Goal: Check status: Check status

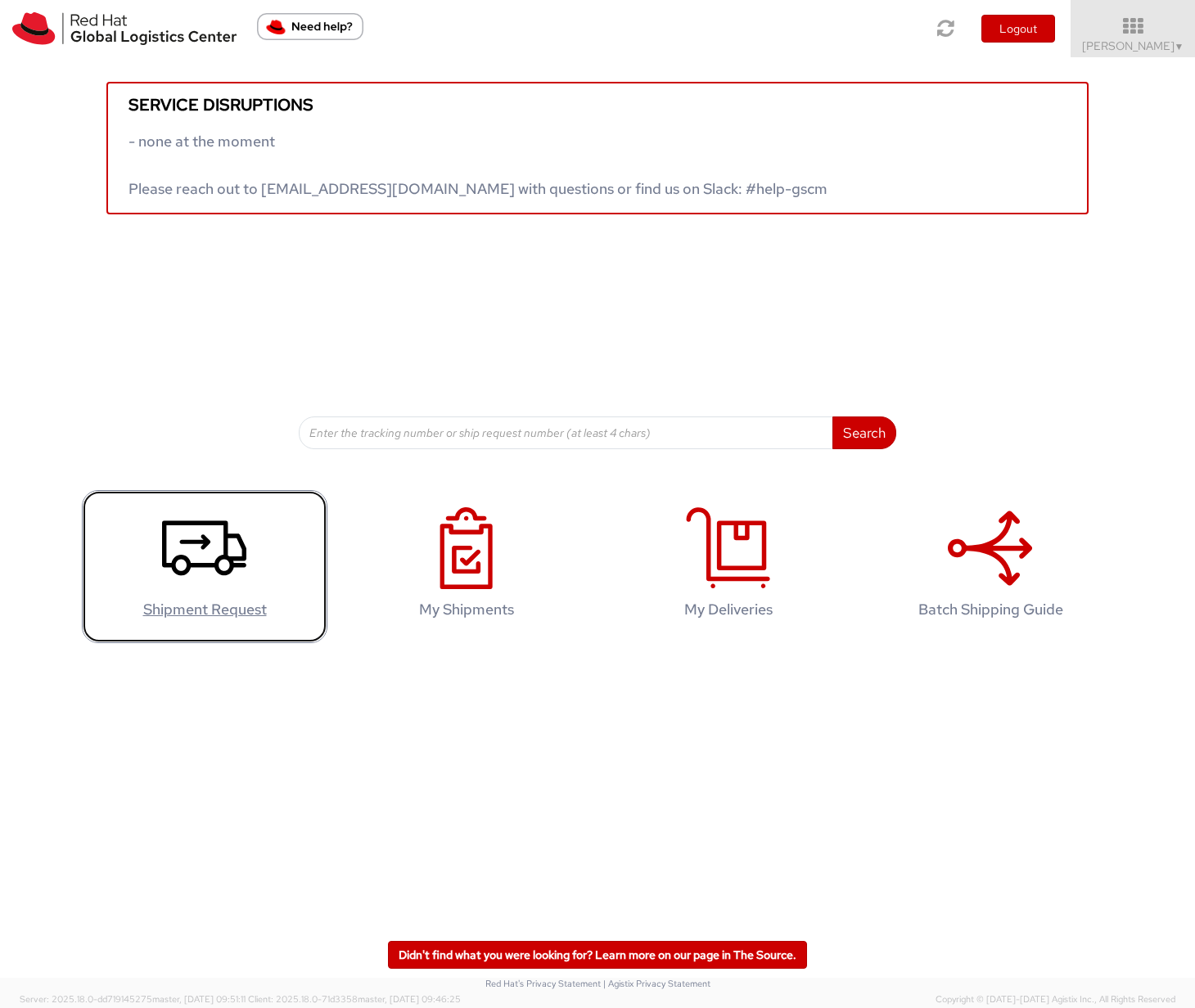
click at [222, 552] on icon at bounding box center [205, 548] width 84 height 82
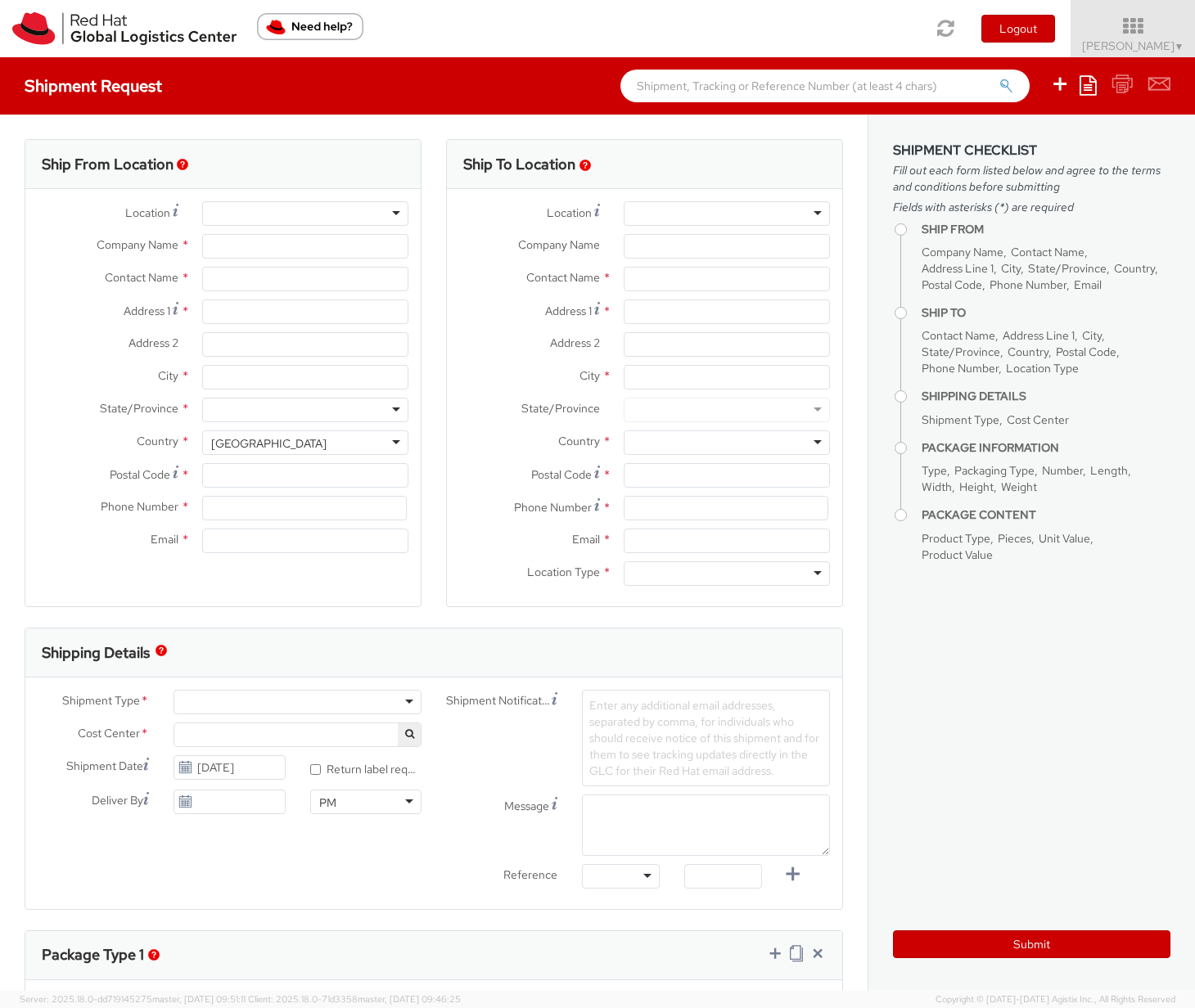
select select
select select "962"
type input "Red Hat Asia Pacific Pte Ltd"
type input "[PERSON_NAME]"
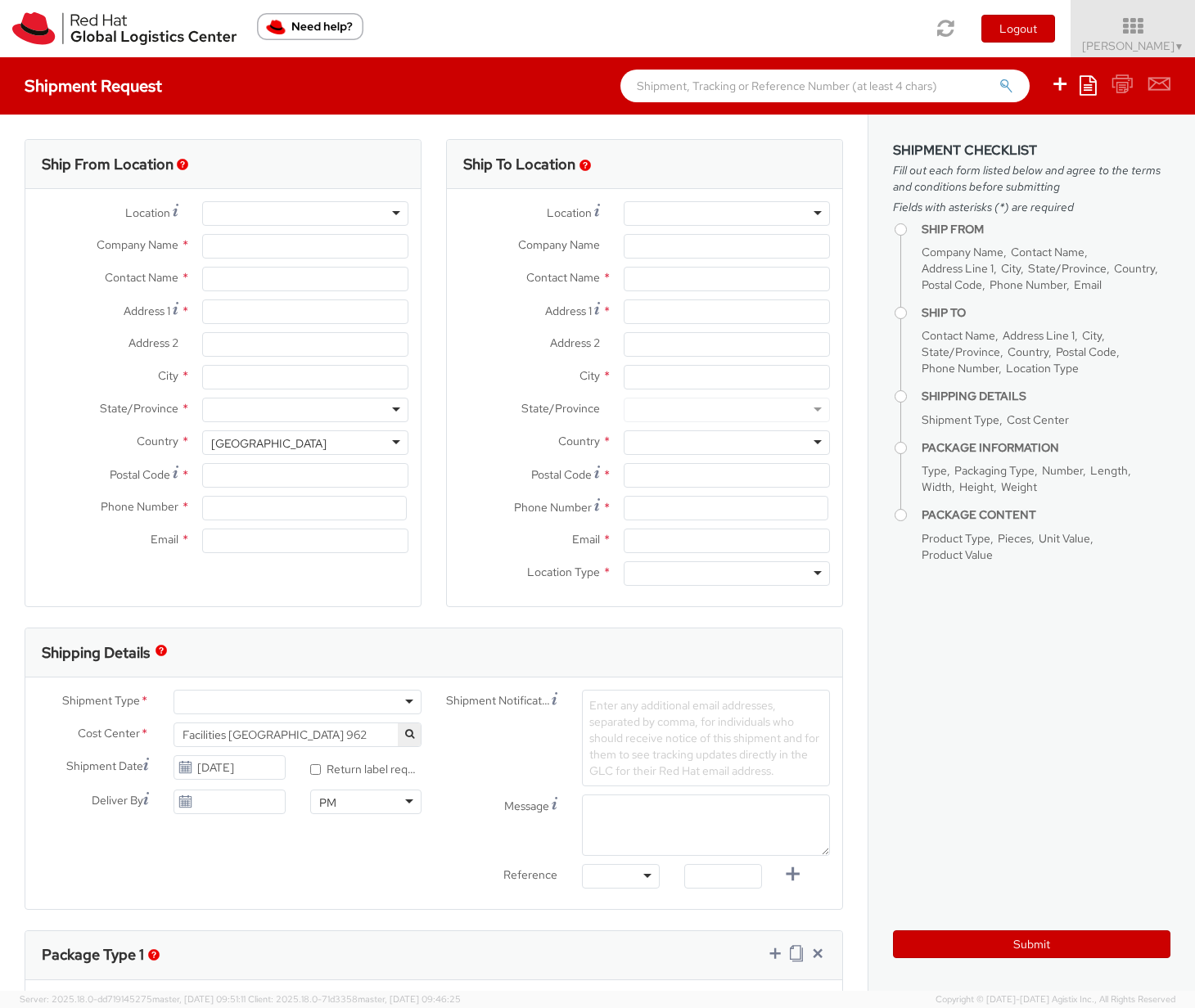
type input "88 Market Street, Level 45"
type input "CapitaSpring"
type input "[GEOGRAPHIC_DATA]"
type input "048948"
type input "65 6490 4200"
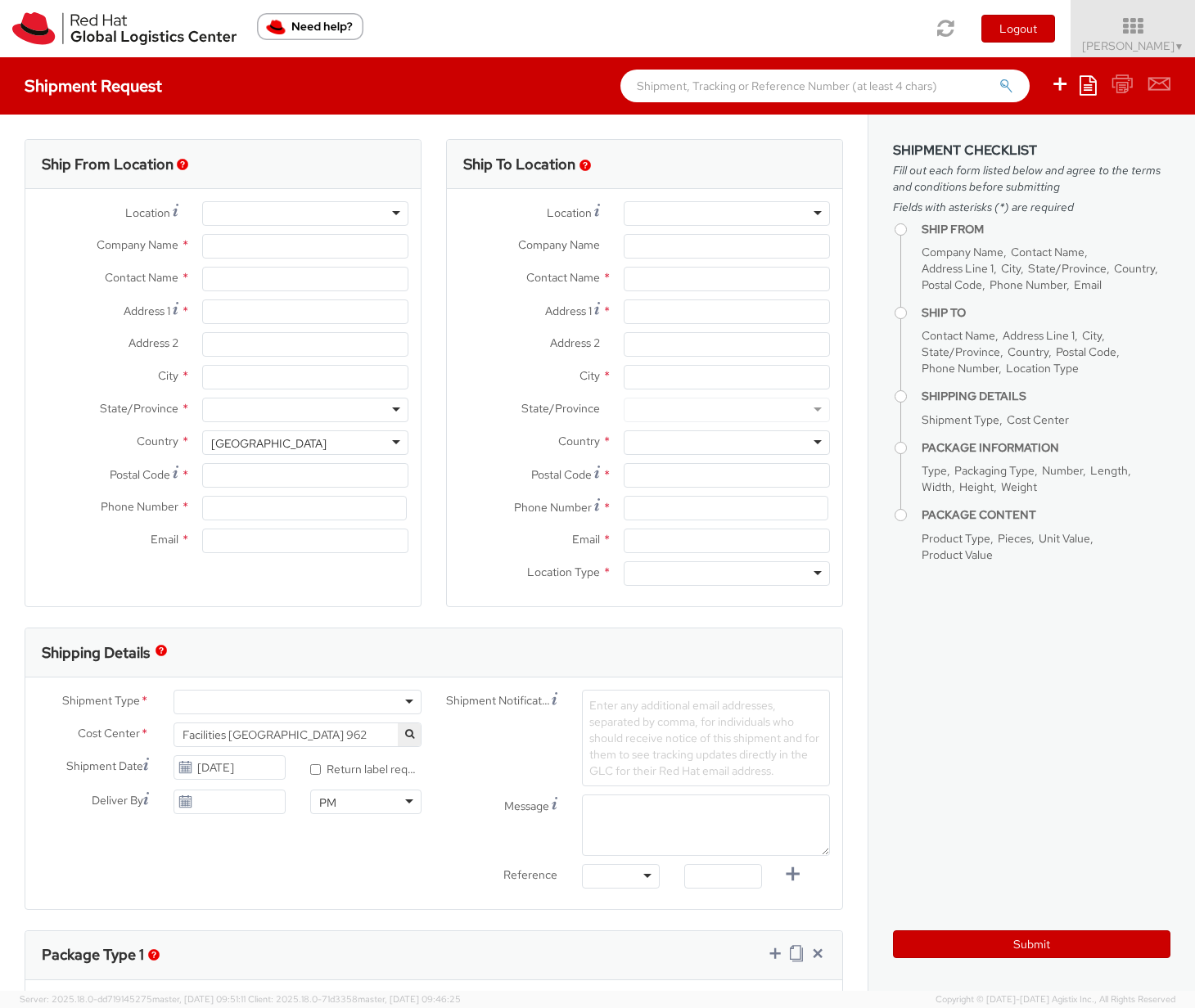
type input "ramrul@redhat.com"
select select "CM"
select select "KGS"
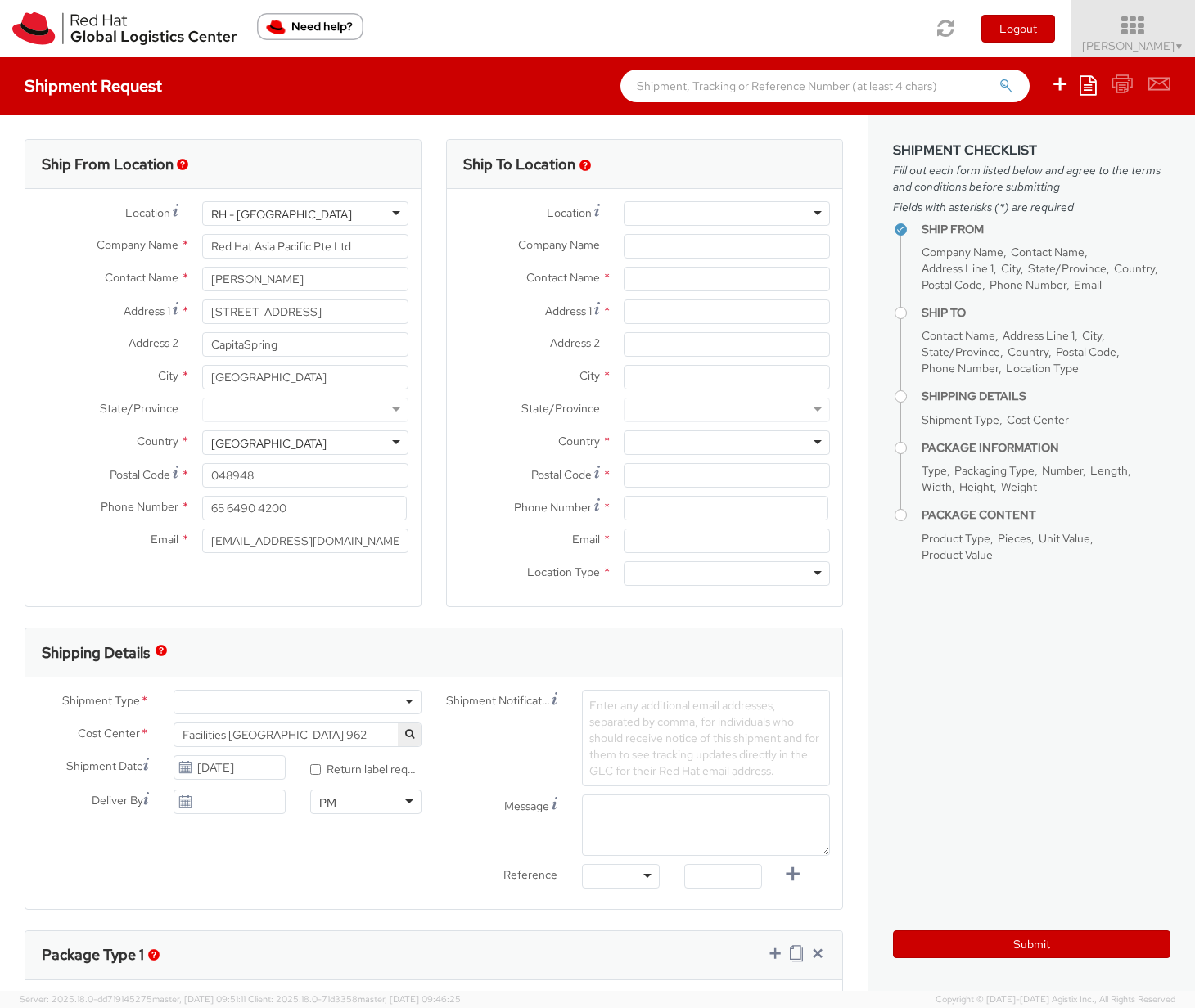
click at [1153, 32] on icon at bounding box center [1133, 26] width 144 height 23
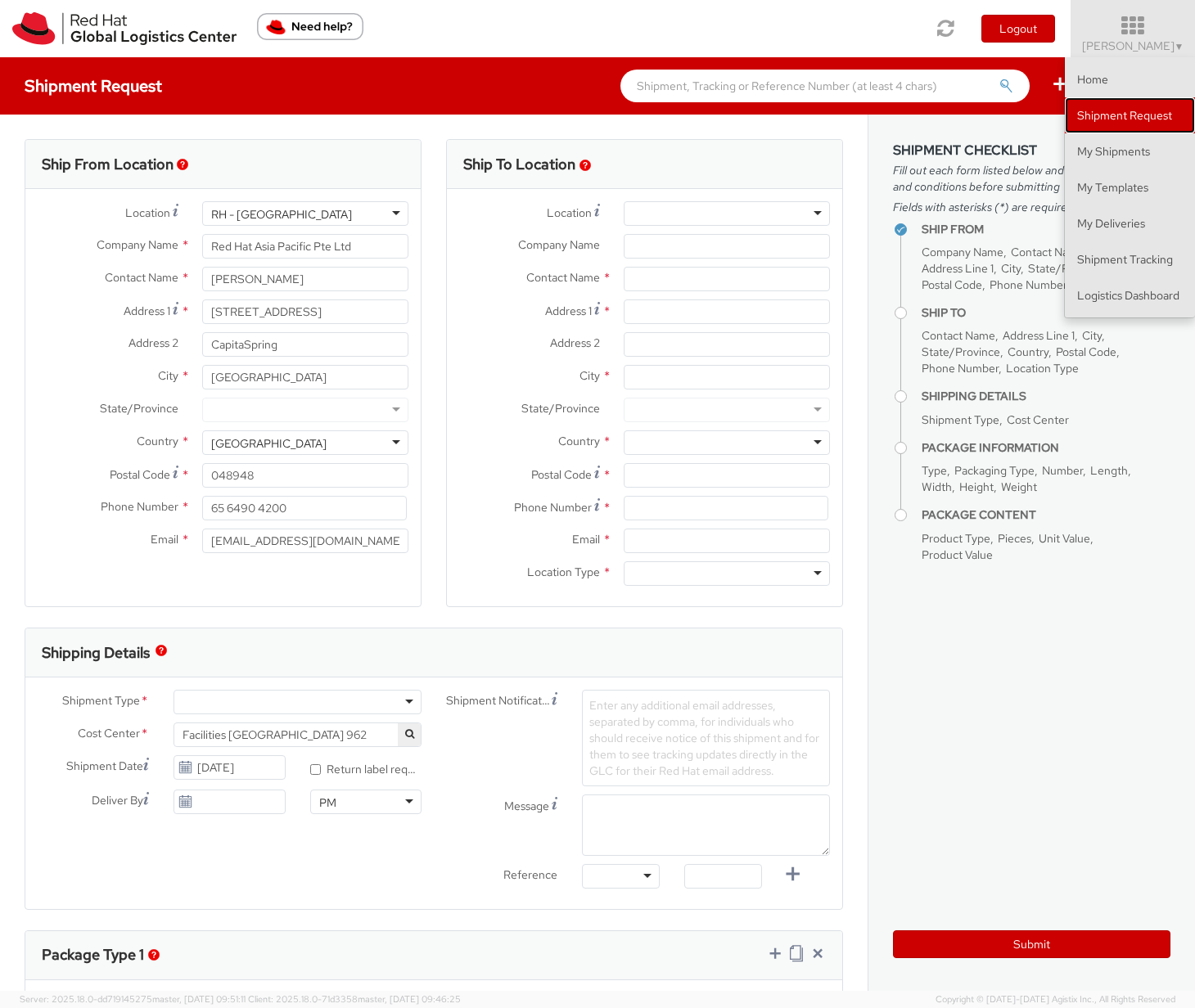
click at [1142, 115] on link "Shipment Request" at bounding box center [1130, 116] width 130 height 36
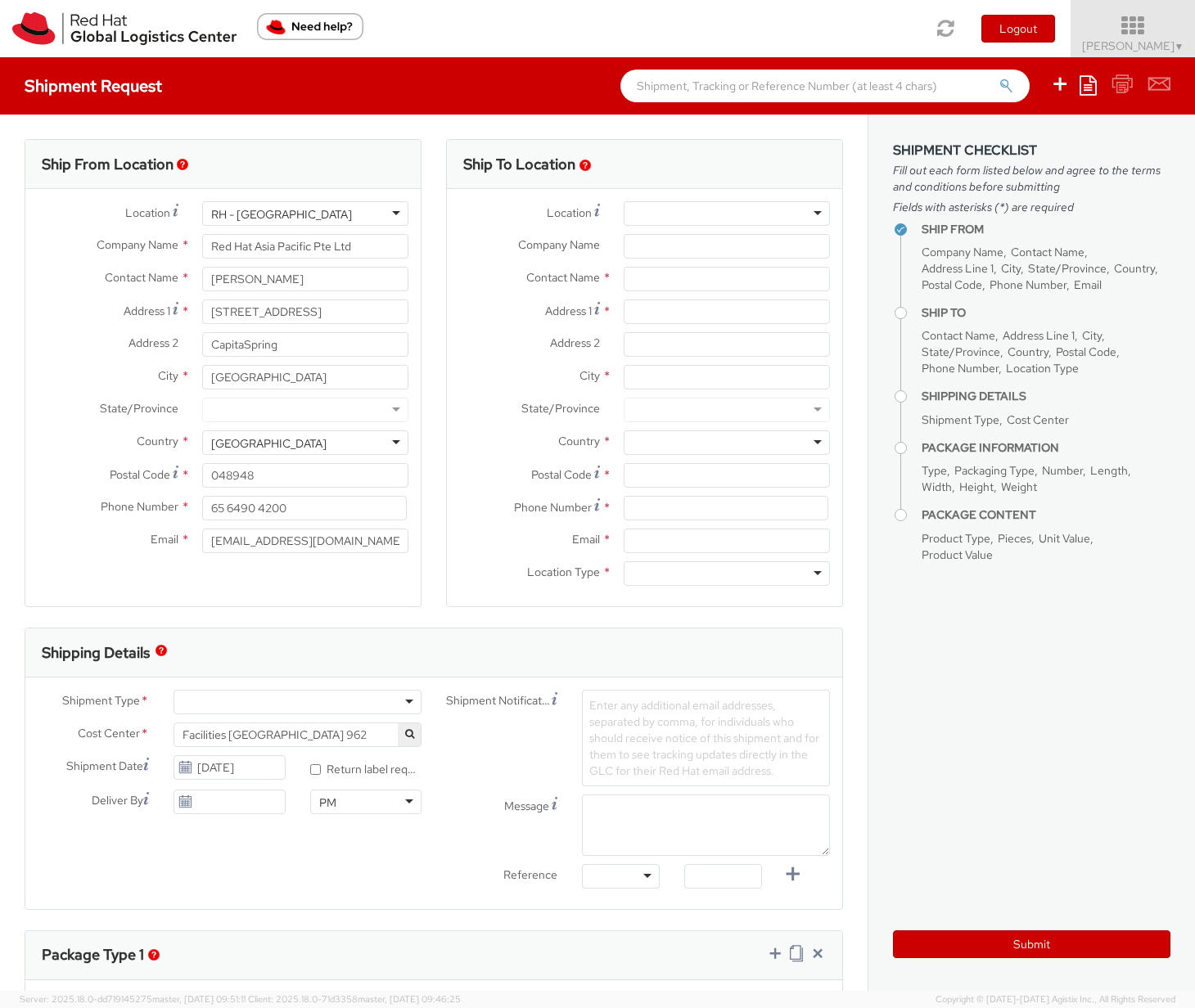
click at [1161, 39] on span "Ruby Amrul ▼" at bounding box center [1133, 46] width 102 height 14
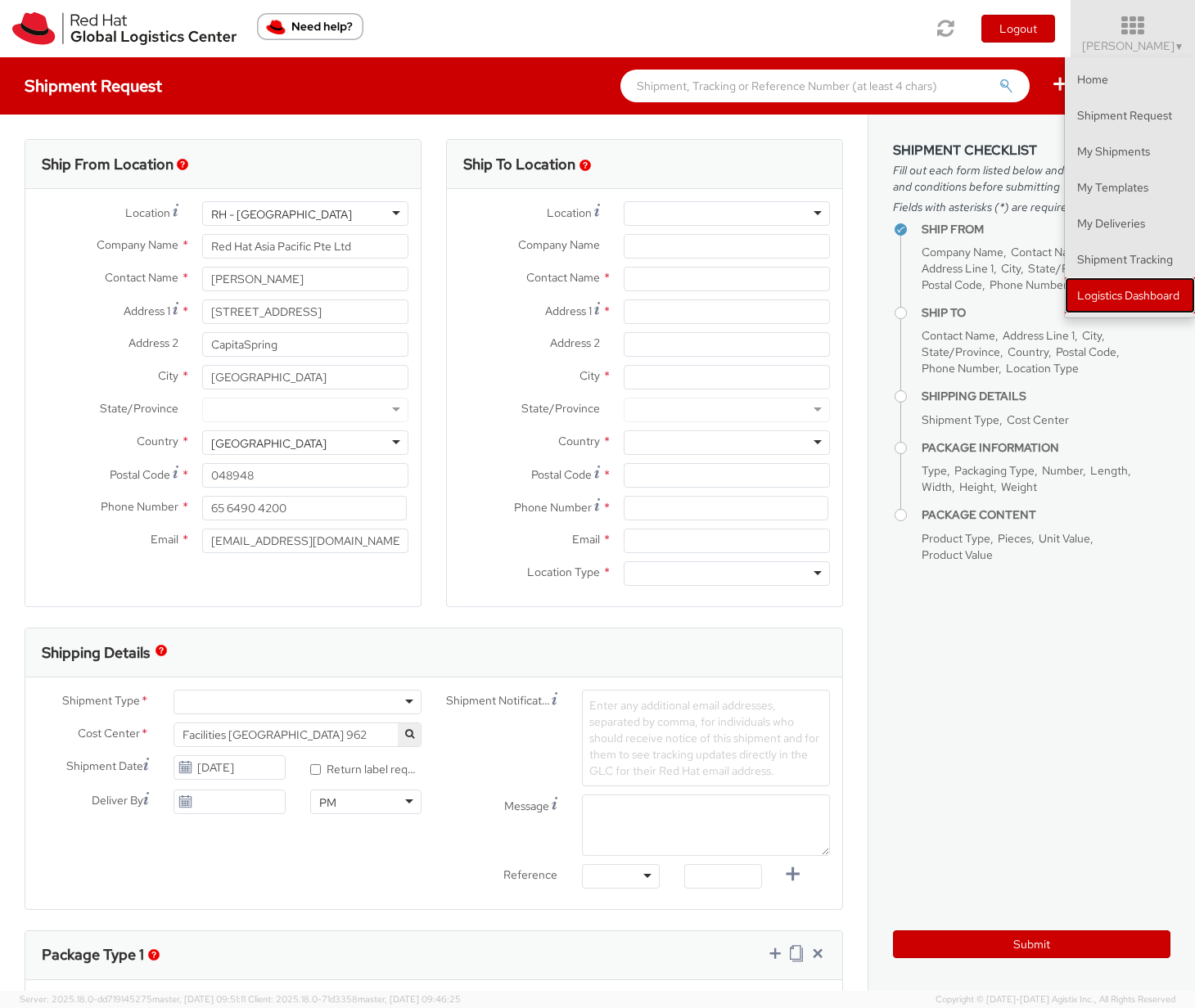
click at [1129, 287] on link "Logistics Dashboard" at bounding box center [1130, 295] width 130 height 36
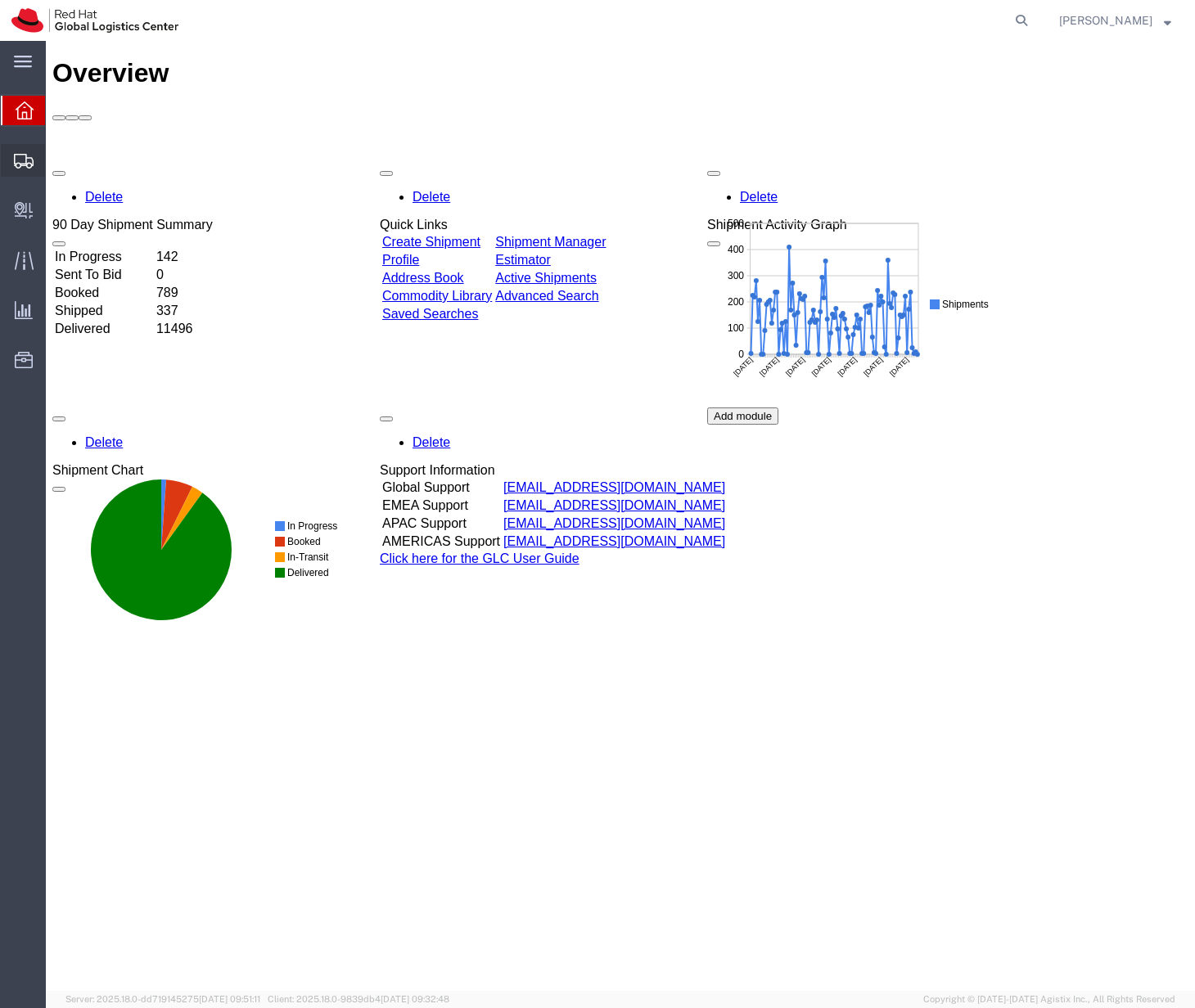
click at [0, 0] on span "Shipment Manager" at bounding box center [0, 0] width 0 height 0
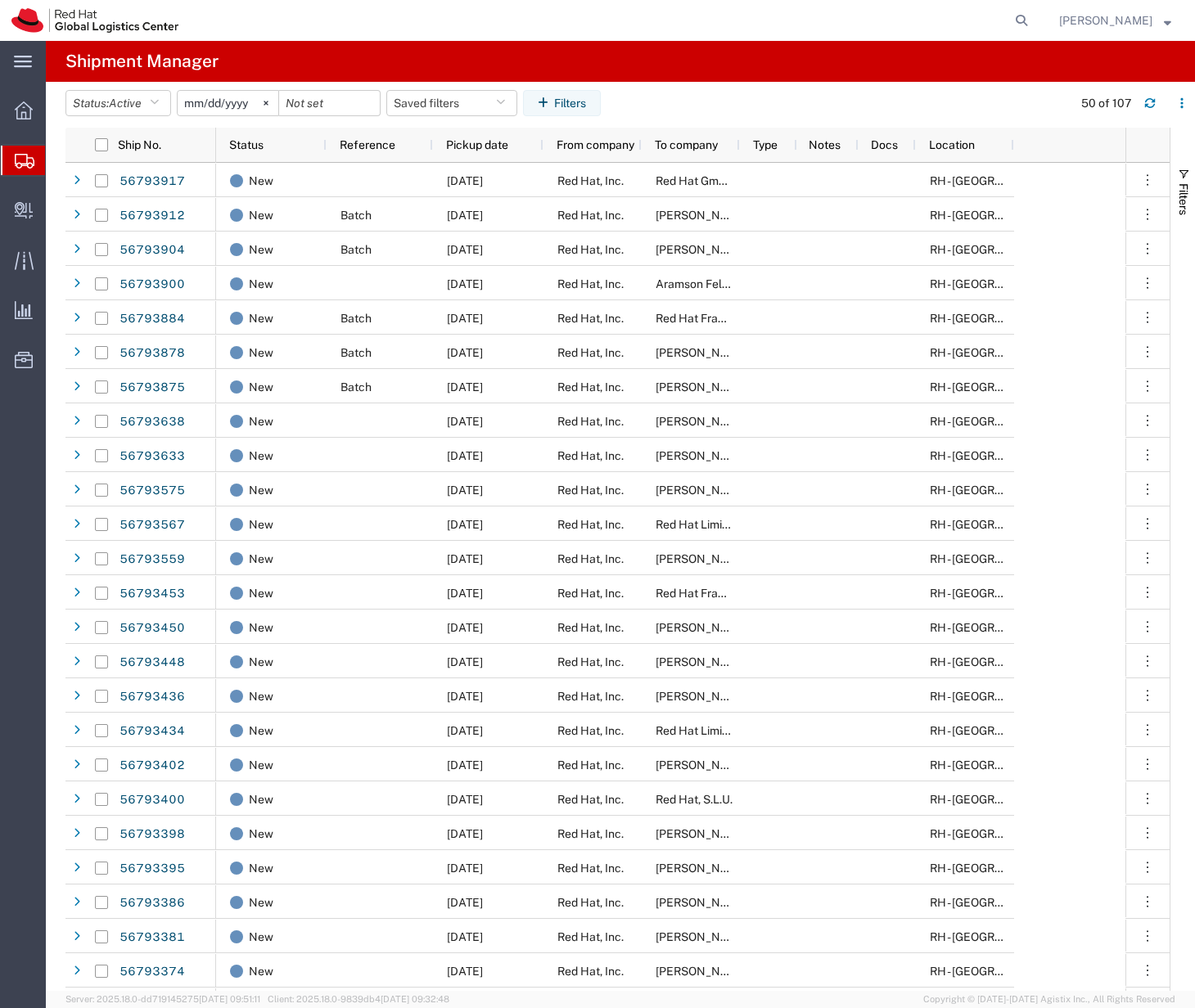
click at [236, 102] on input "2025-08-12" at bounding box center [228, 102] width 100 height 24
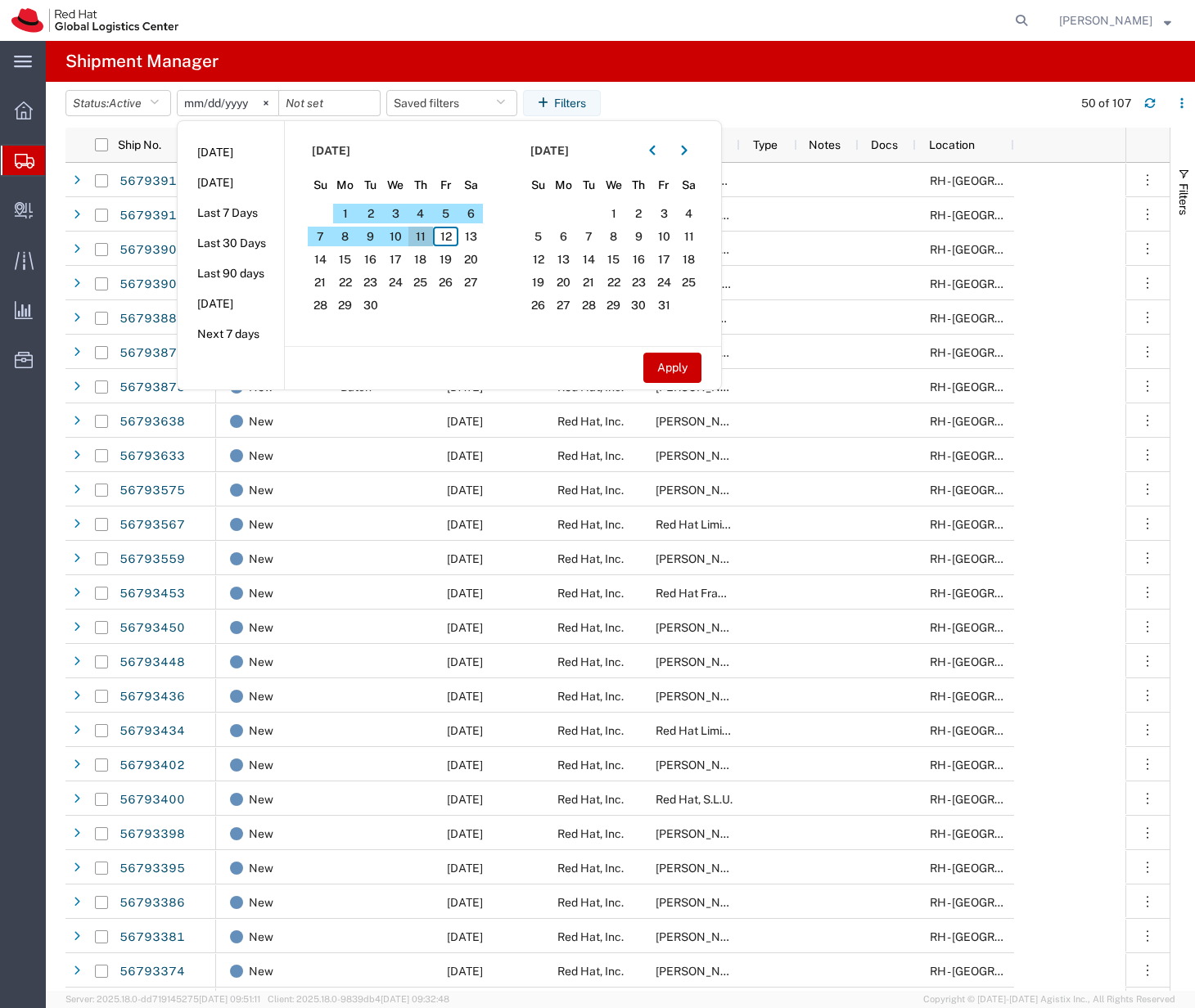
click at [422, 235] on span "11" at bounding box center [421, 237] width 25 height 20
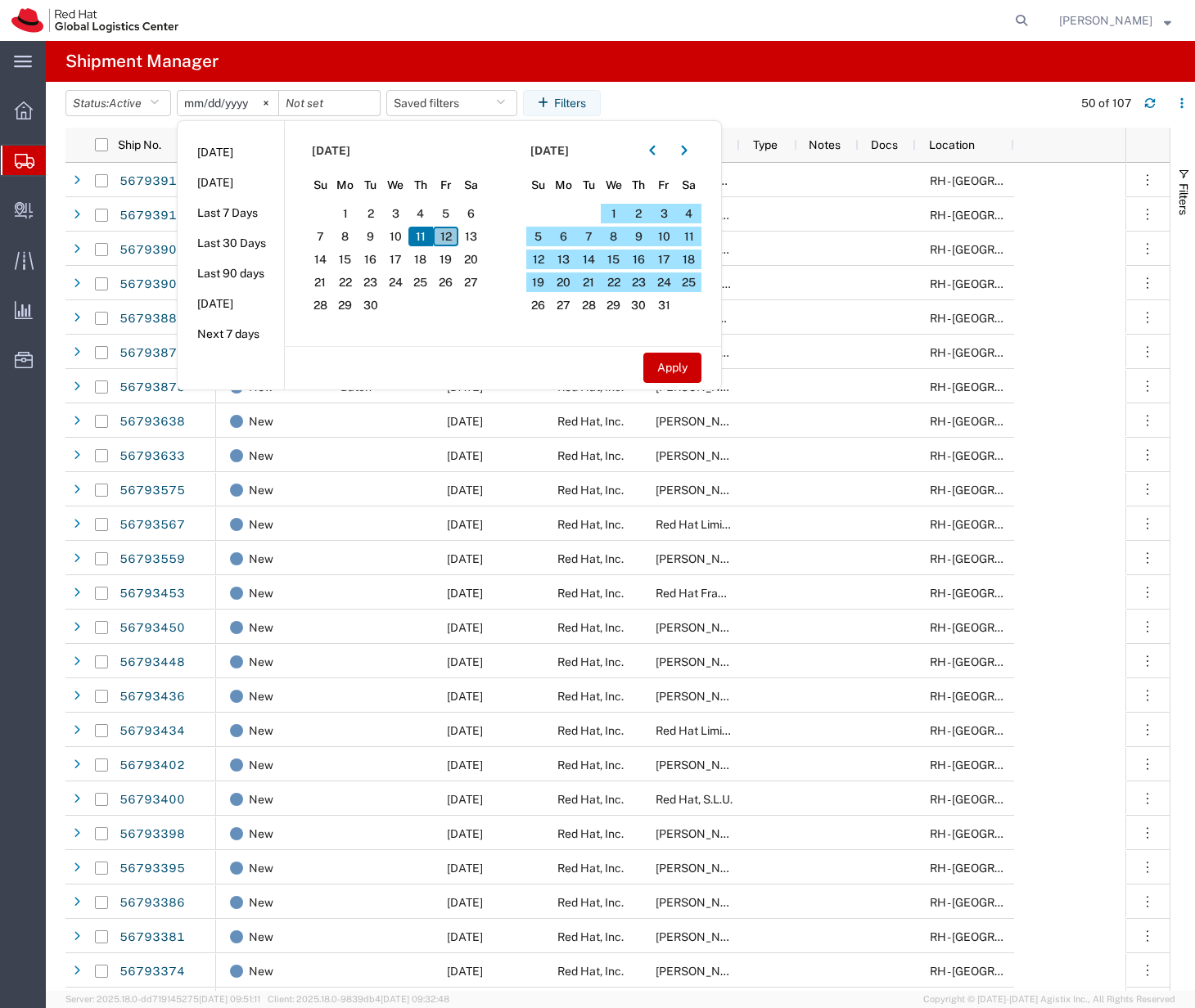
click at [457, 238] on span "12" at bounding box center [446, 237] width 25 height 20
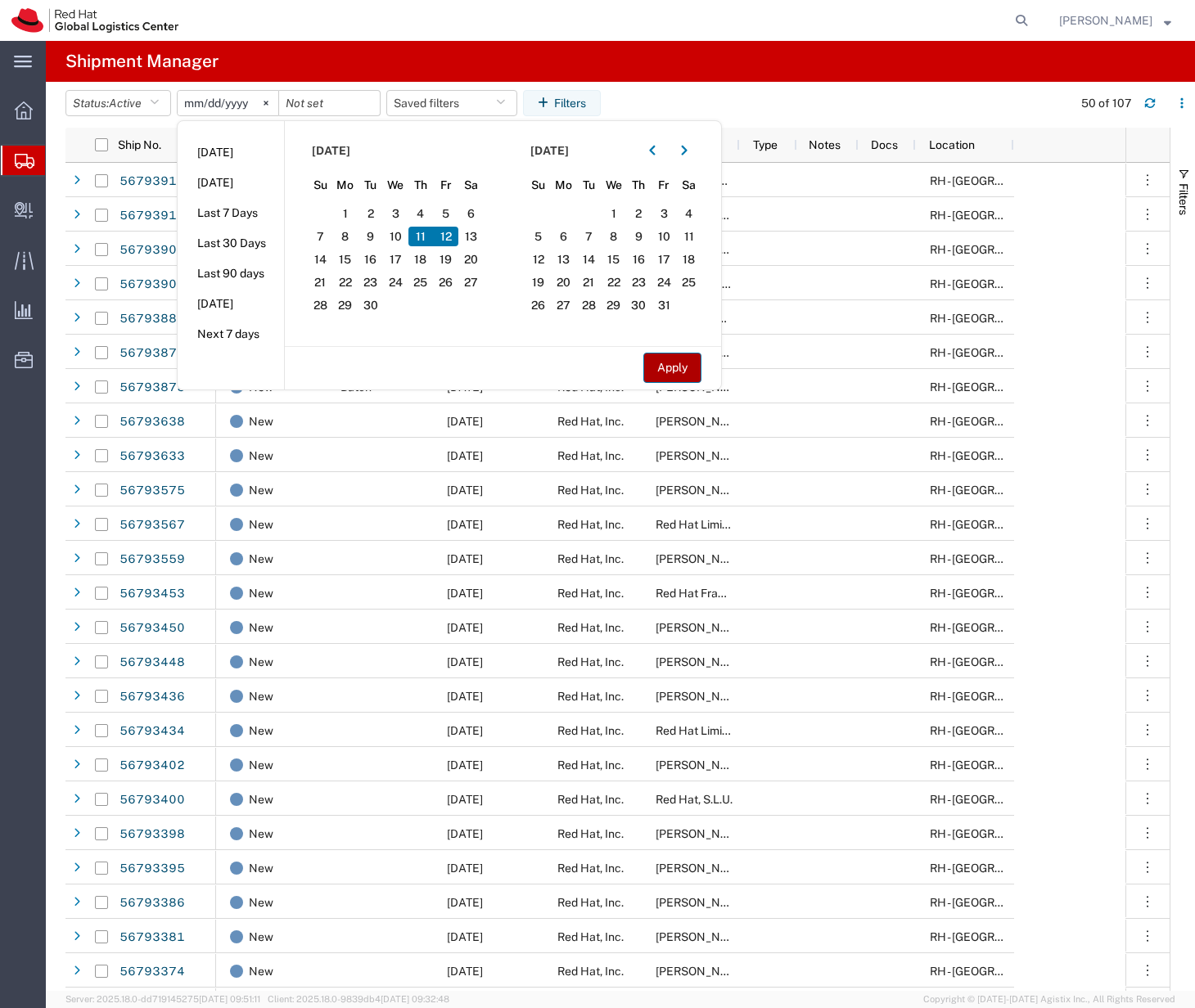
click at [651, 378] on button "Apply" at bounding box center [672, 368] width 58 height 30
type input "2025-09-11"
type input "[DATE]"
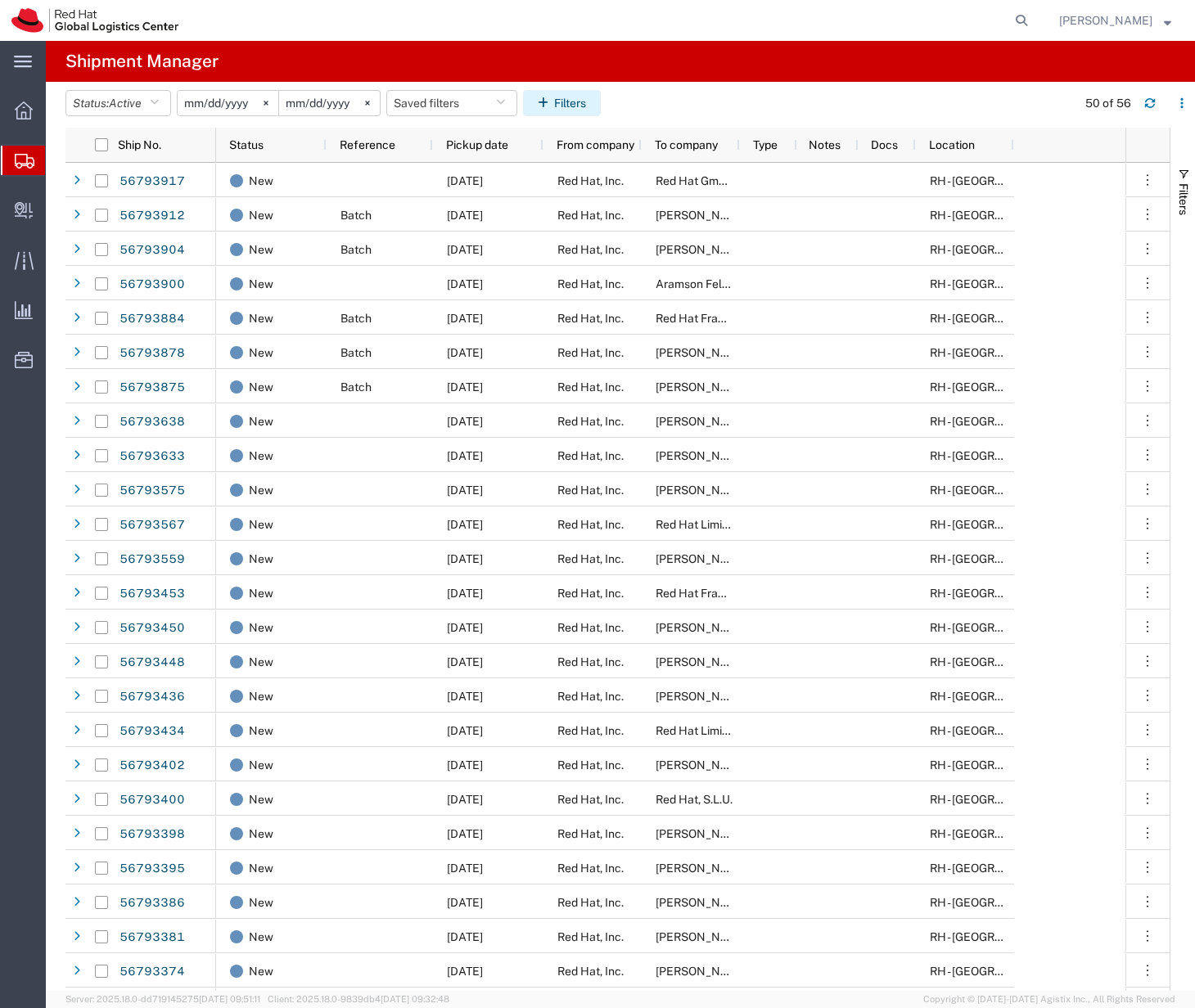
click at [552, 104] on icon "button" at bounding box center [545, 103] width 16 height 12
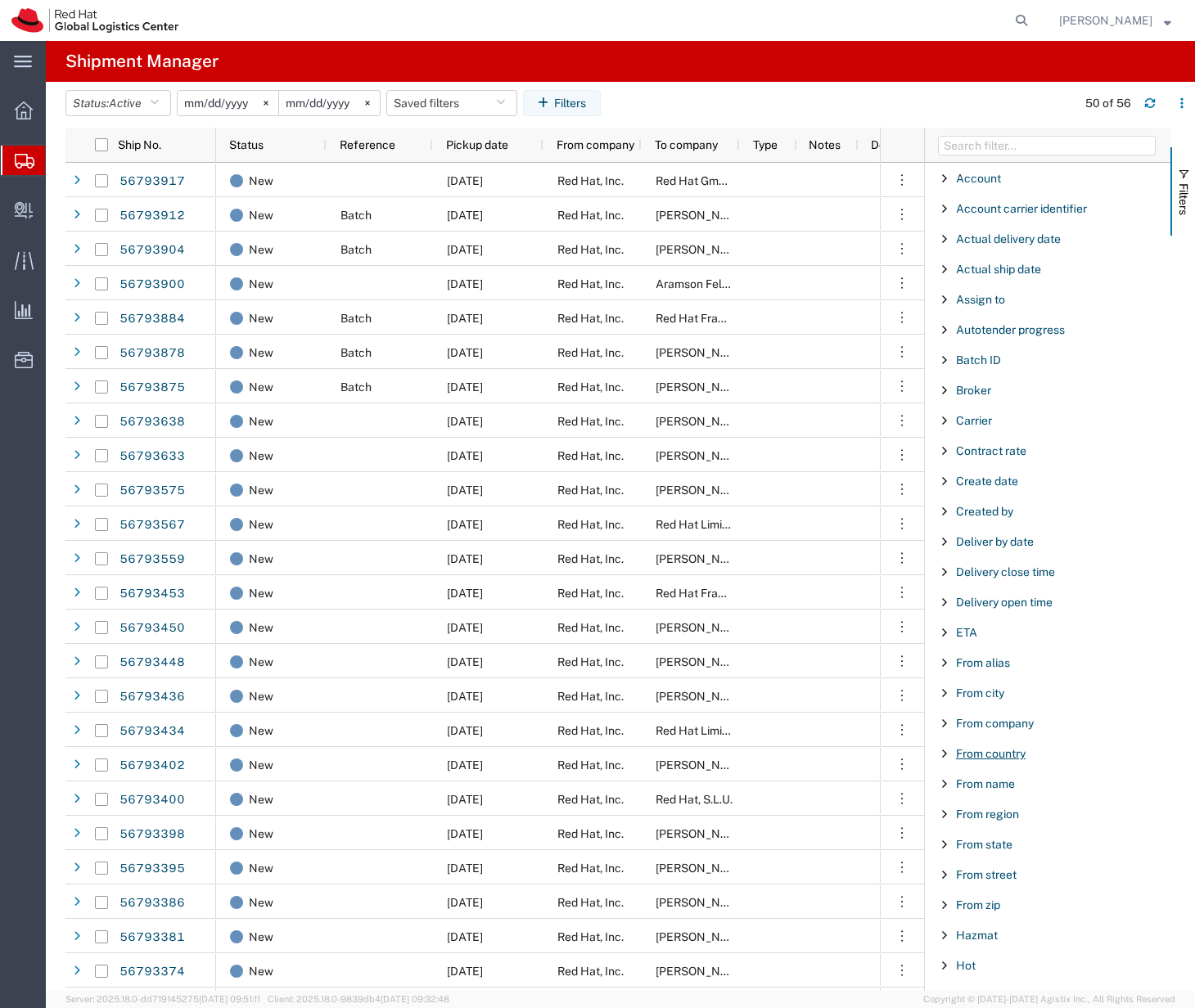
click at [976, 751] on span "From country" at bounding box center [990, 753] width 70 height 13
click at [973, 842] on input "Filter List 66 Filters" at bounding box center [1053, 838] width 214 height 26
type input "sing"
click at [970, 881] on label "[GEOGRAPHIC_DATA]" at bounding box center [1053, 875] width 214 height 24
click at [0, 0] on input "[GEOGRAPHIC_DATA]" at bounding box center [0, 0] width 0 height 0
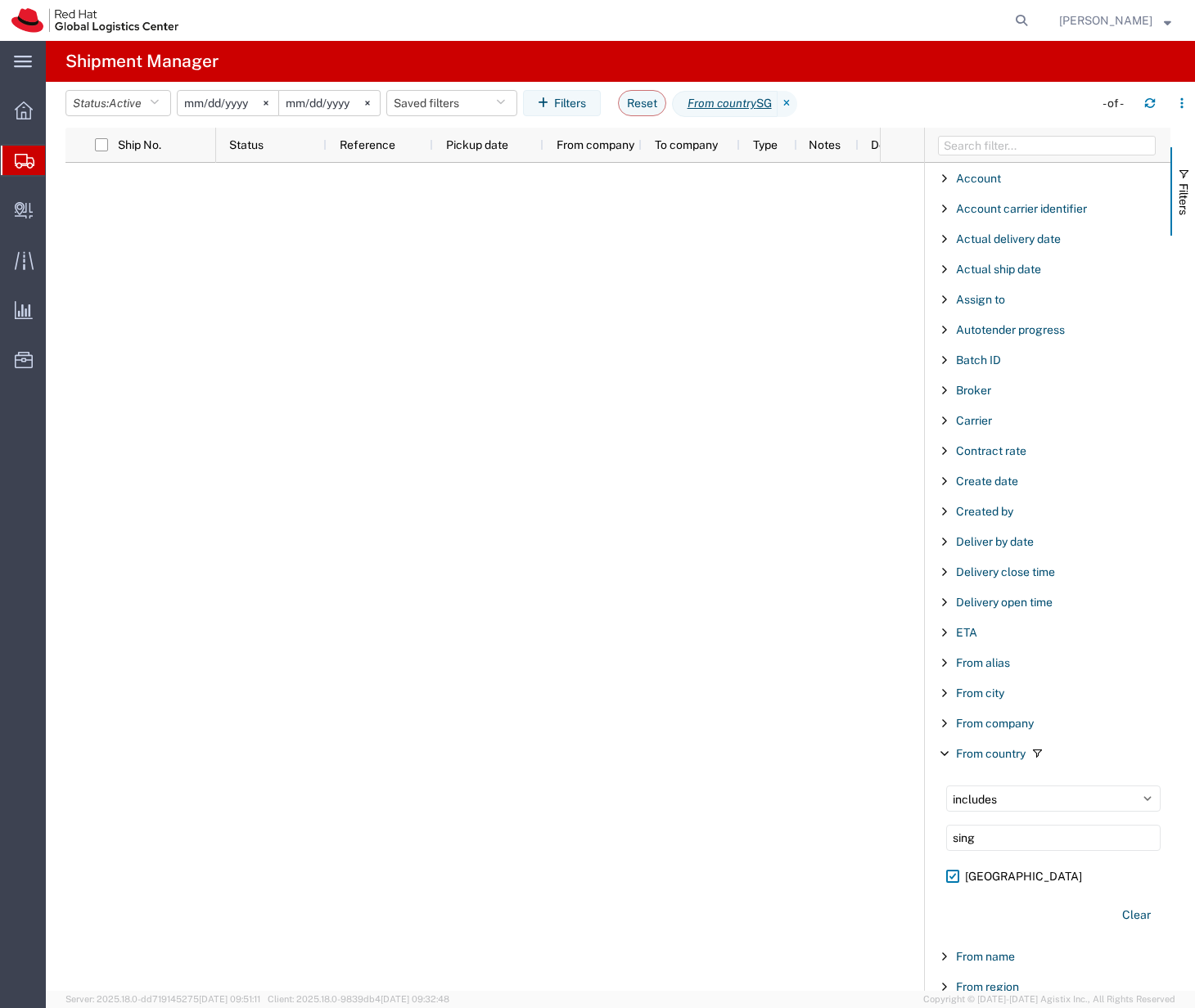
click at [224, 105] on input "2025-09-11" at bounding box center [228, 102] width 100 height 24
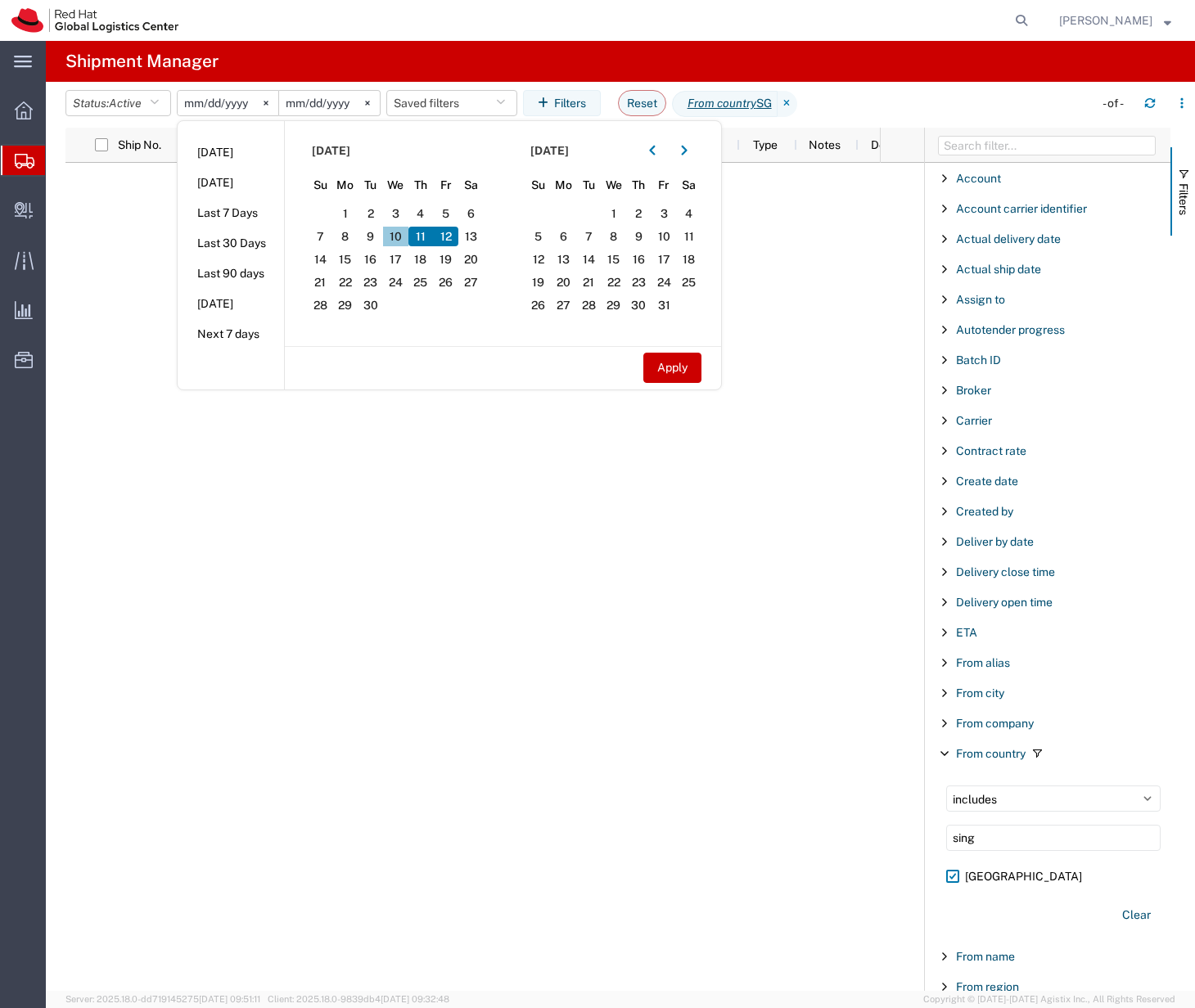
click at [393, 239] on span "10" at bounding box center [396, 237] width 25 height 20
click at [454, 238] on span "12" at bounding box center [446, 237] width 25 height 20
click at [664, 368] on button "Apply" at bounding box center [672, 368] width 58 height 30
type input "[DATE]"
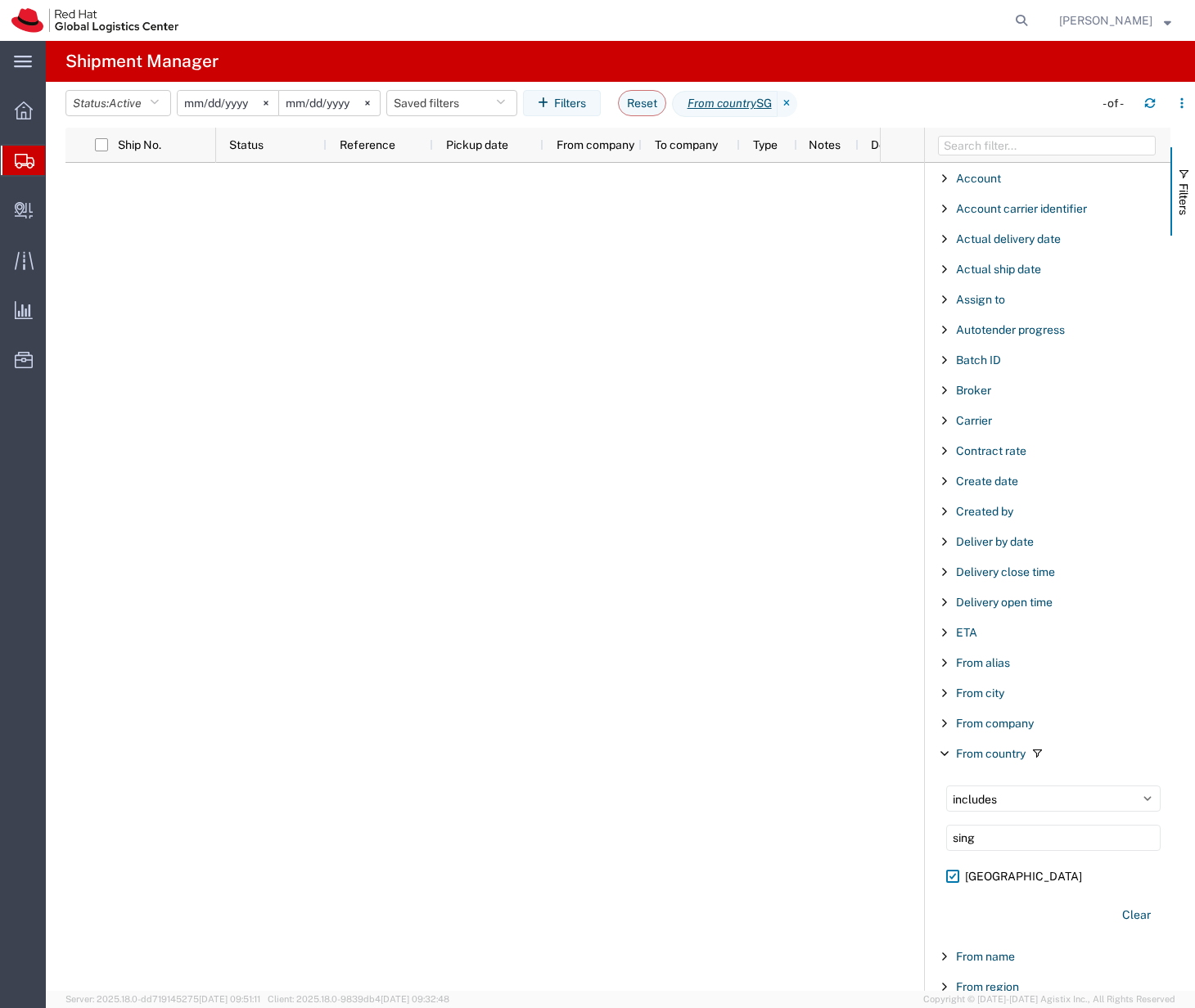
click at [884, 105] on agx-table-filter-chips "Status: Active Active All Approved Booked Canceled Delivered Denied New On Hold…" at bounding box center [575, 109] width 1020 height 38
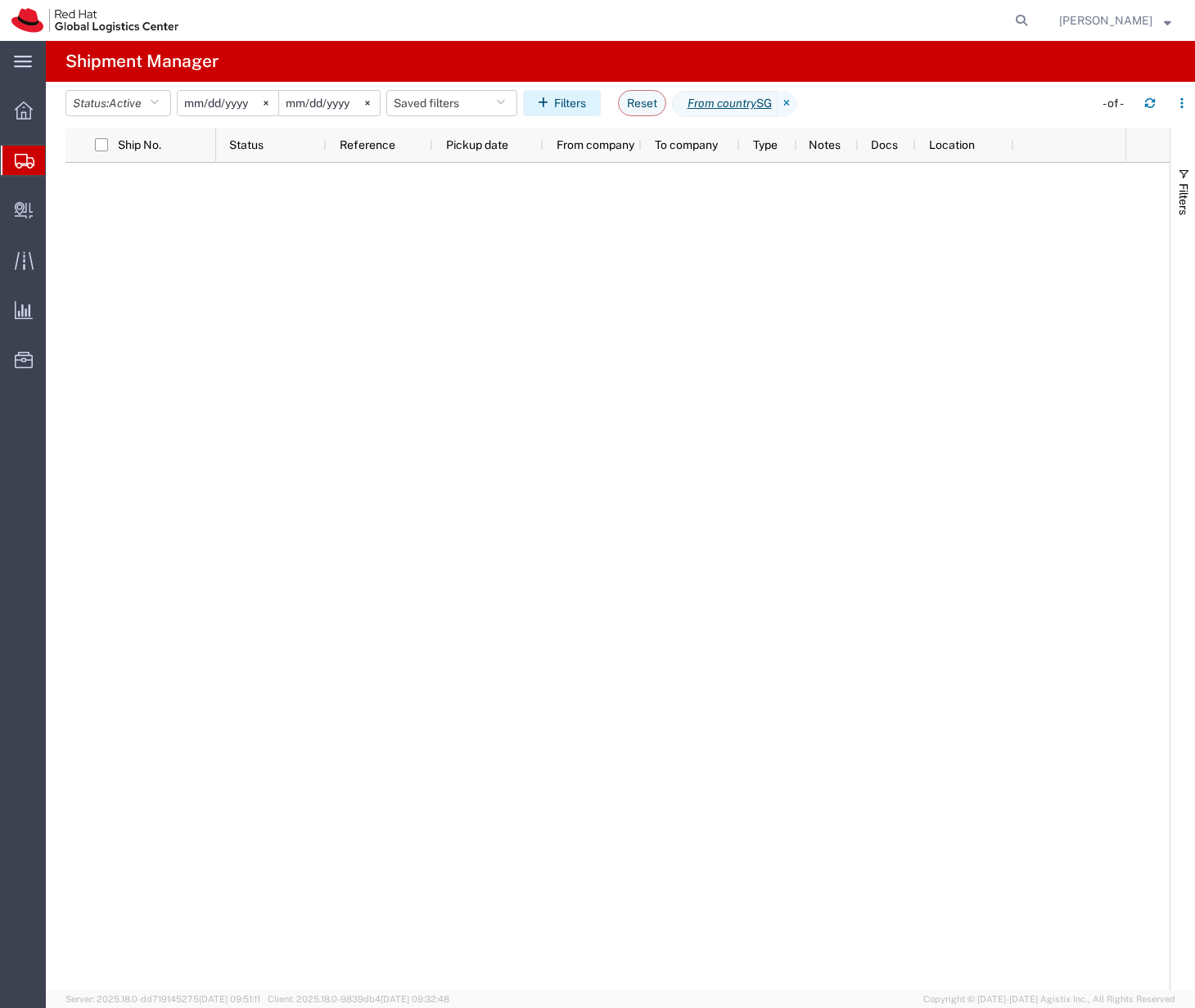
click at [571, 95] on button "Filters" at bounding box center [562, 102] width 78 height 26
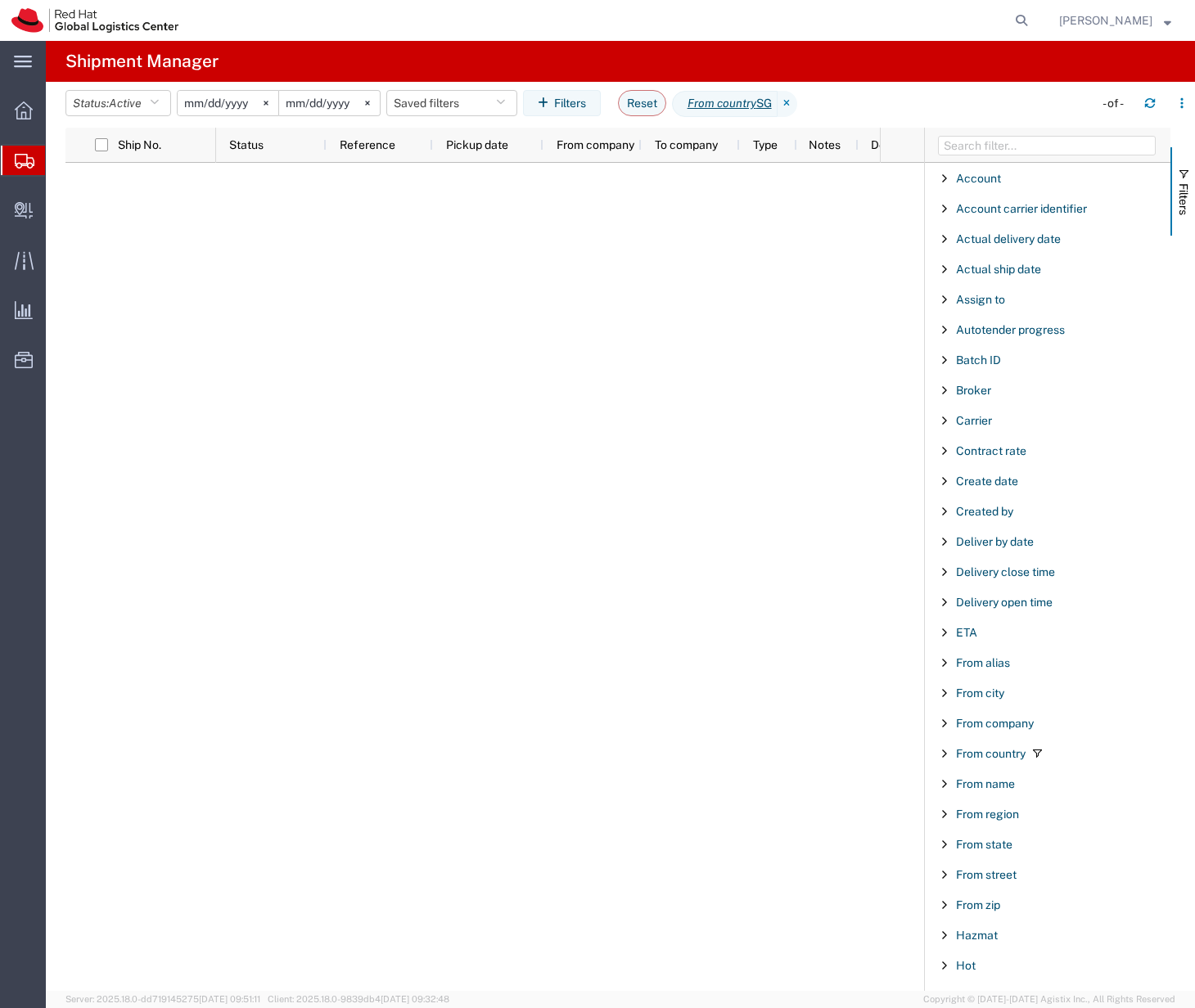
click at [946, 752] on span "Filter List 66 Filters" at bounding box center [944, 753] width 13 height 13
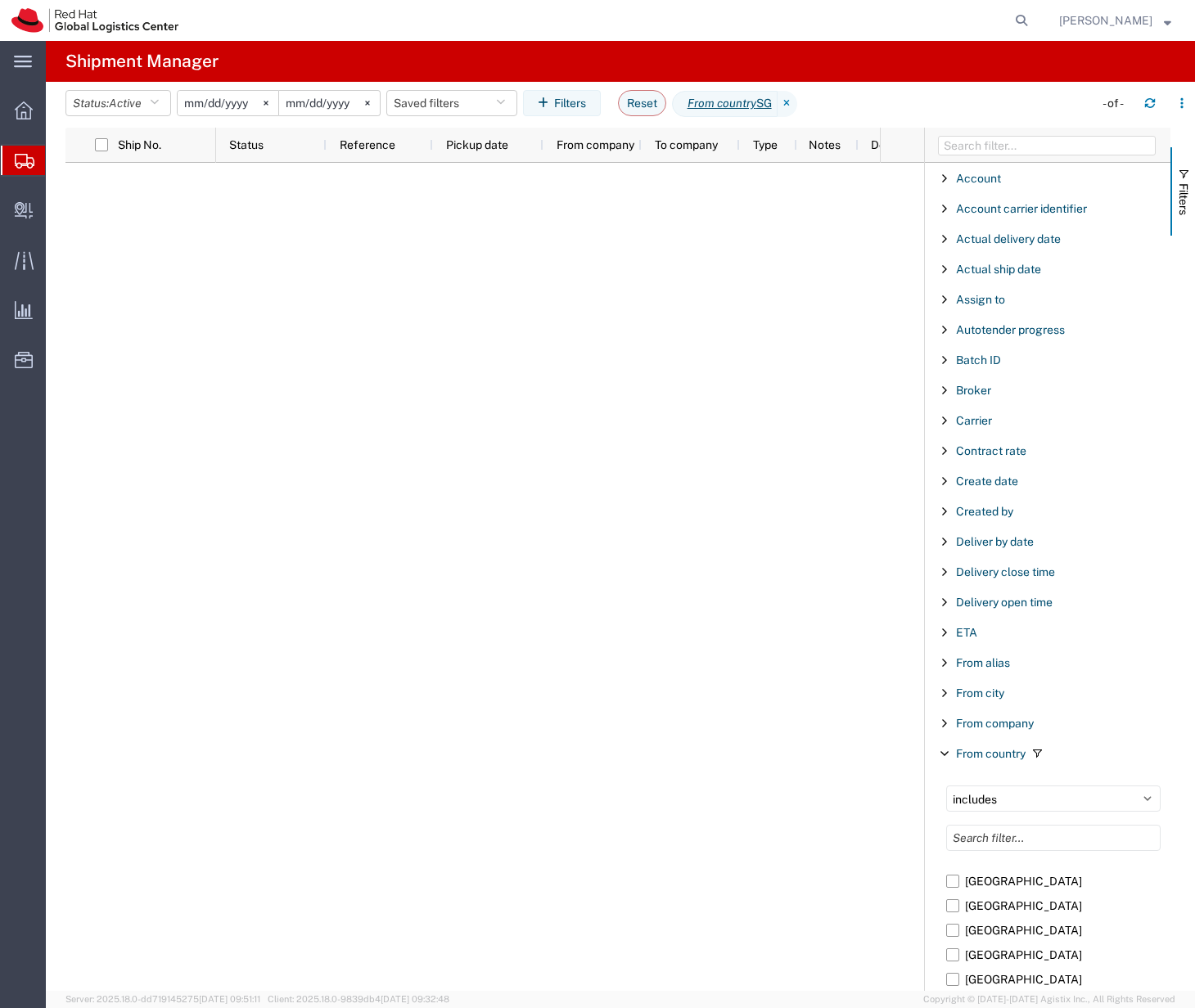
scroll to position [922, 0]
click at [1039, 838] on input "Filter List 66 Filters" at bounding box center [1053, 838] width 214 height 26
type input "sing"
click at [1130, 914] on button "Clear" at bounding box center [1137, 915] width 48 height 27
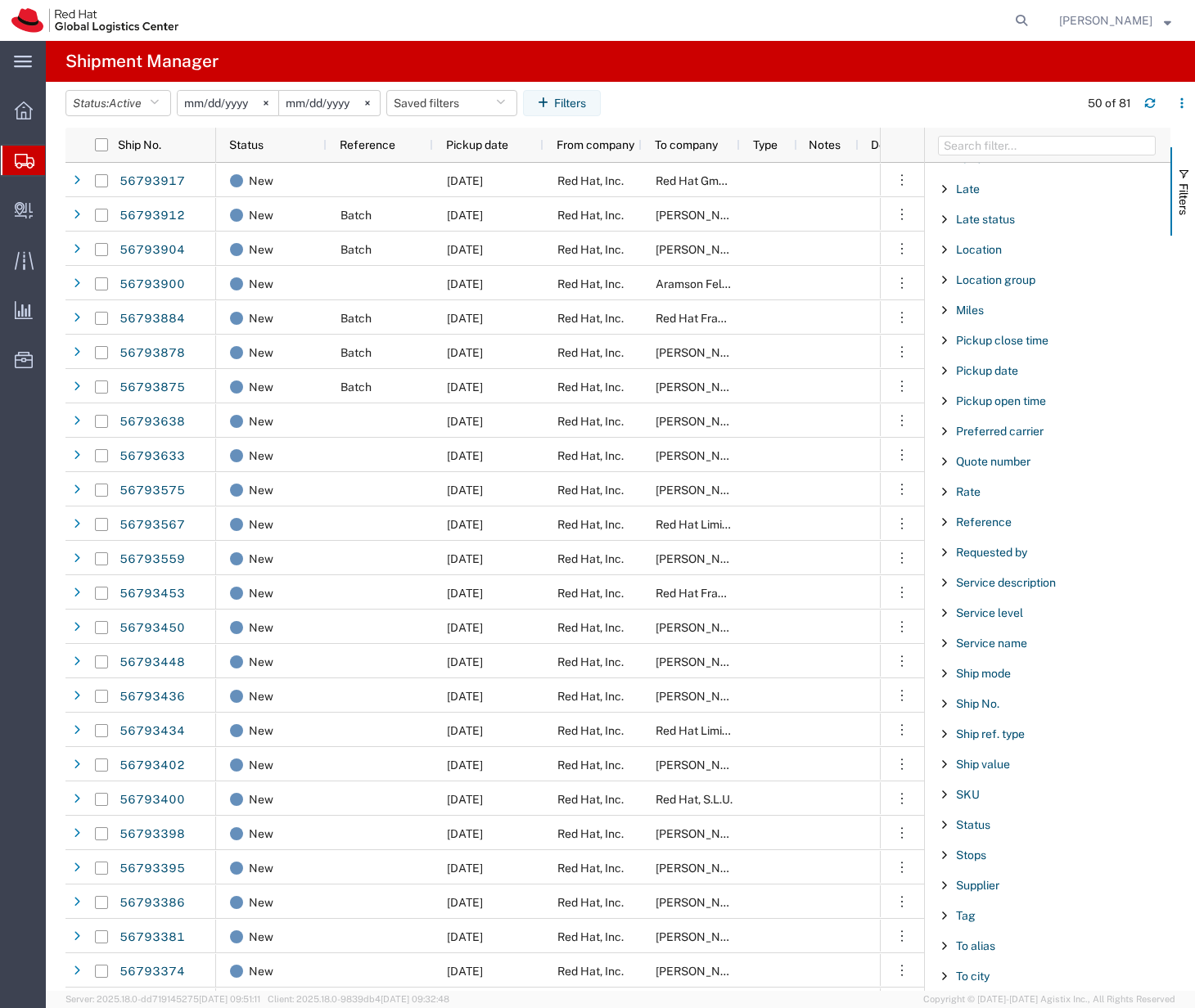
scroll to position [1081, 0]
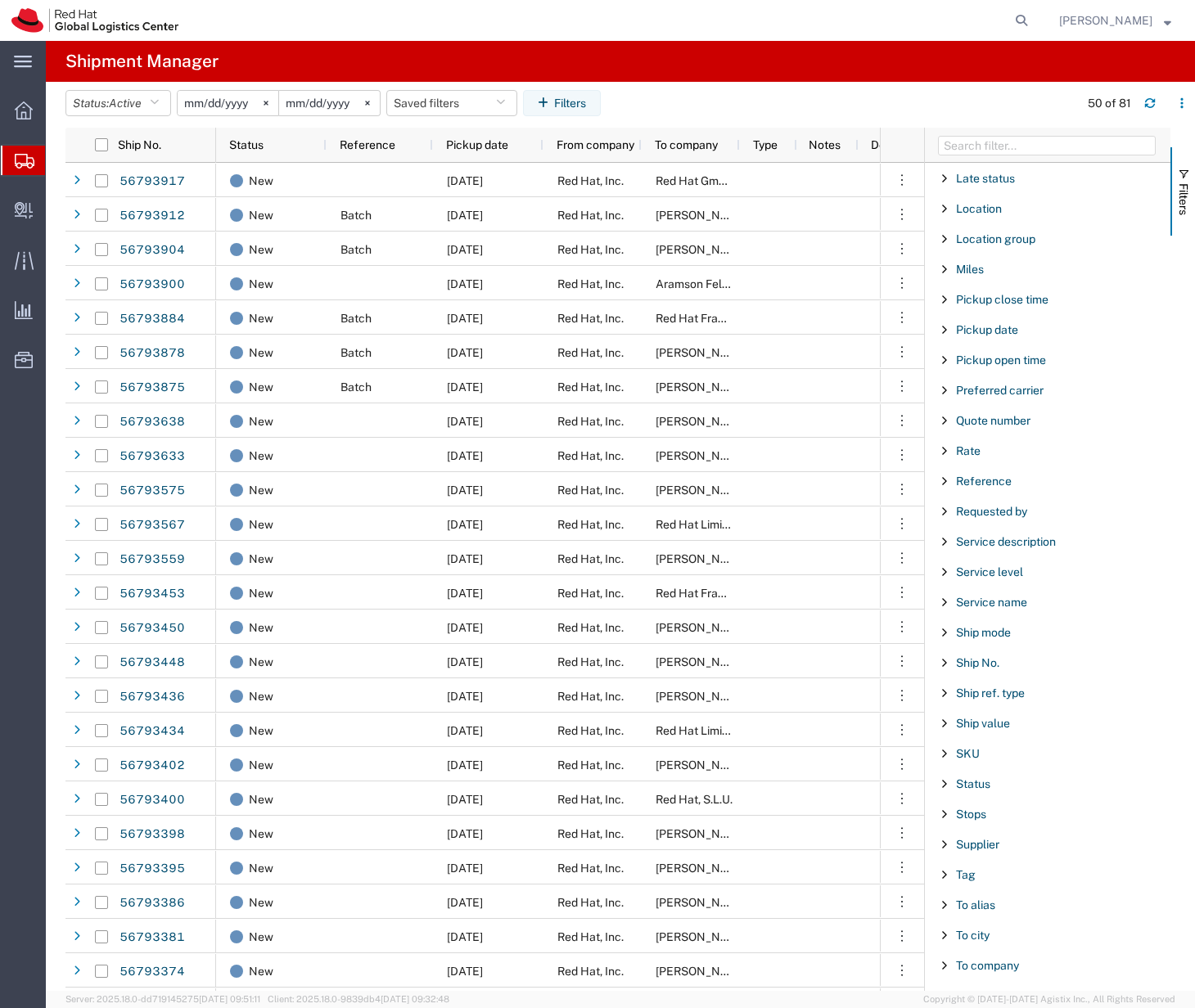
click at [26, 161] on icon at bounding box center [24, 161] width 20 height 14
click at [275, 64] on agx-page-header "Shipment Manager" at bounding box center [620, 62] width 1149 height 41
click at [159, 106] on icon "button" at bounding box center [154, 103] width 9 height 12
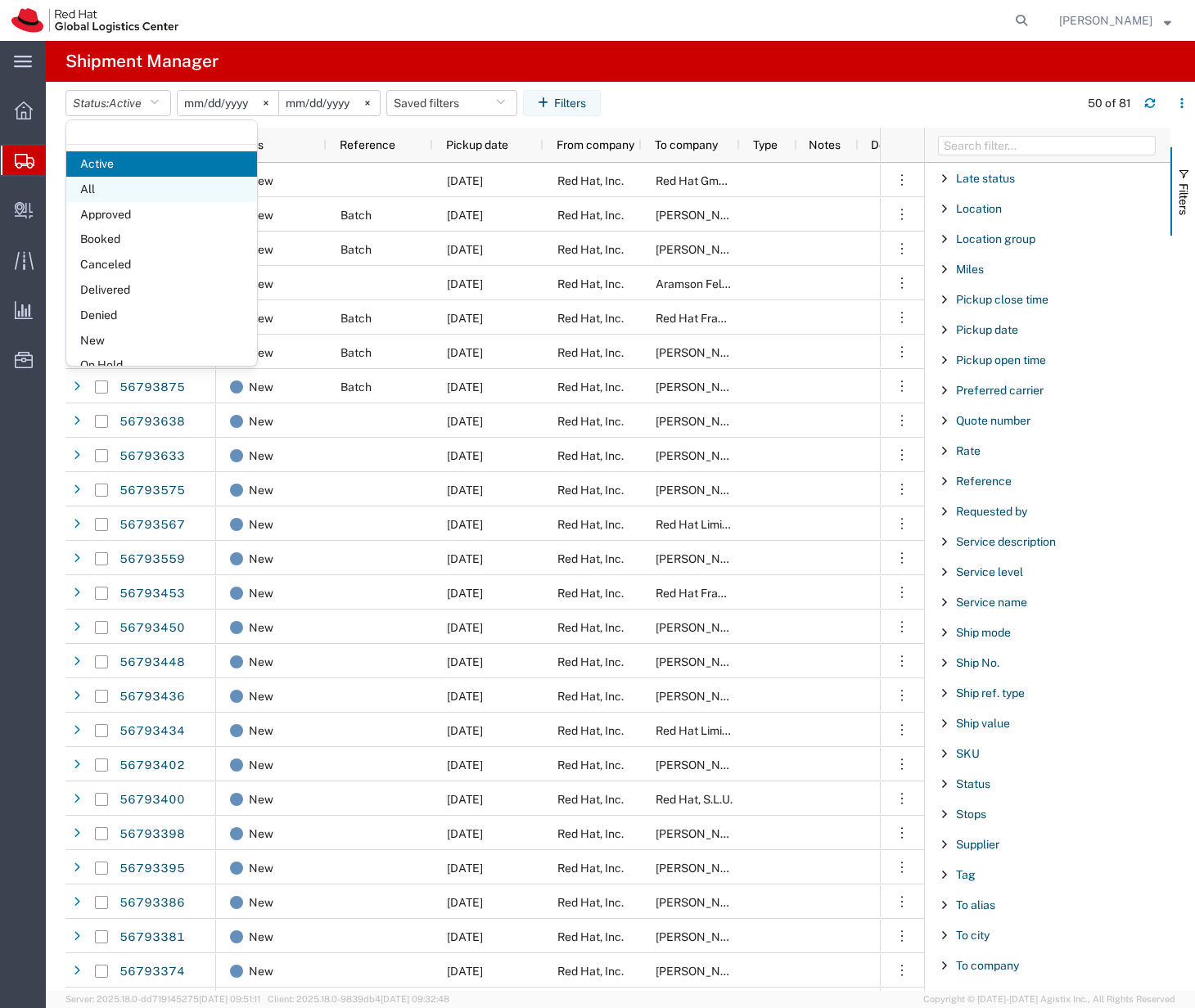
click at [142, 189] on span "All" at bounding box center [161, 189] width 191 height 25
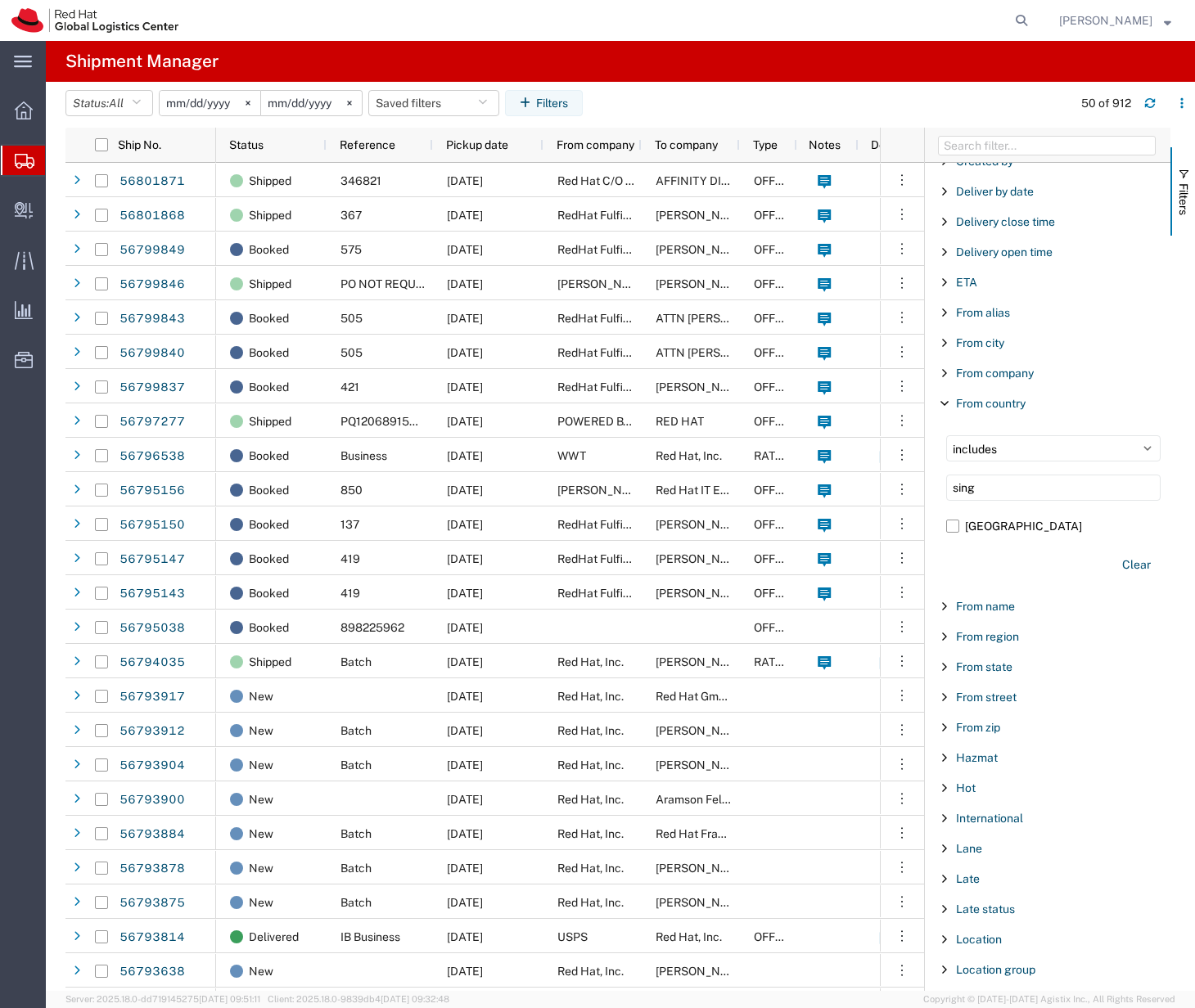
scroll to position [331, 0]
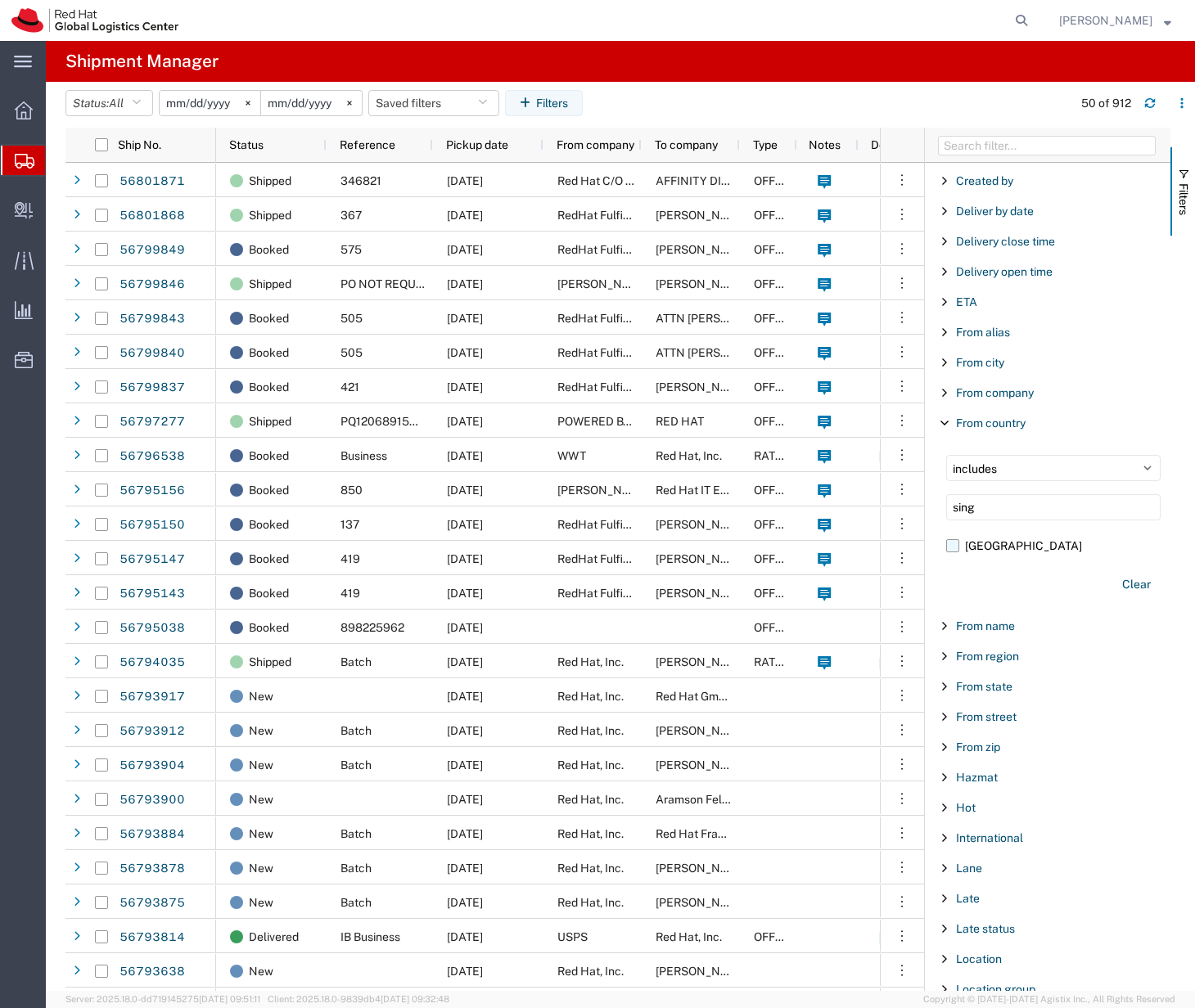
click at [1006, 544] on label "[GEOGRAPHIC_DATA]" at bounding box center [1053, 545] width 214 height 24
click at [0, 0] on input "[GEOGRAPHIC_DATA]" at bounding box center [0, 0] width 0 height 0
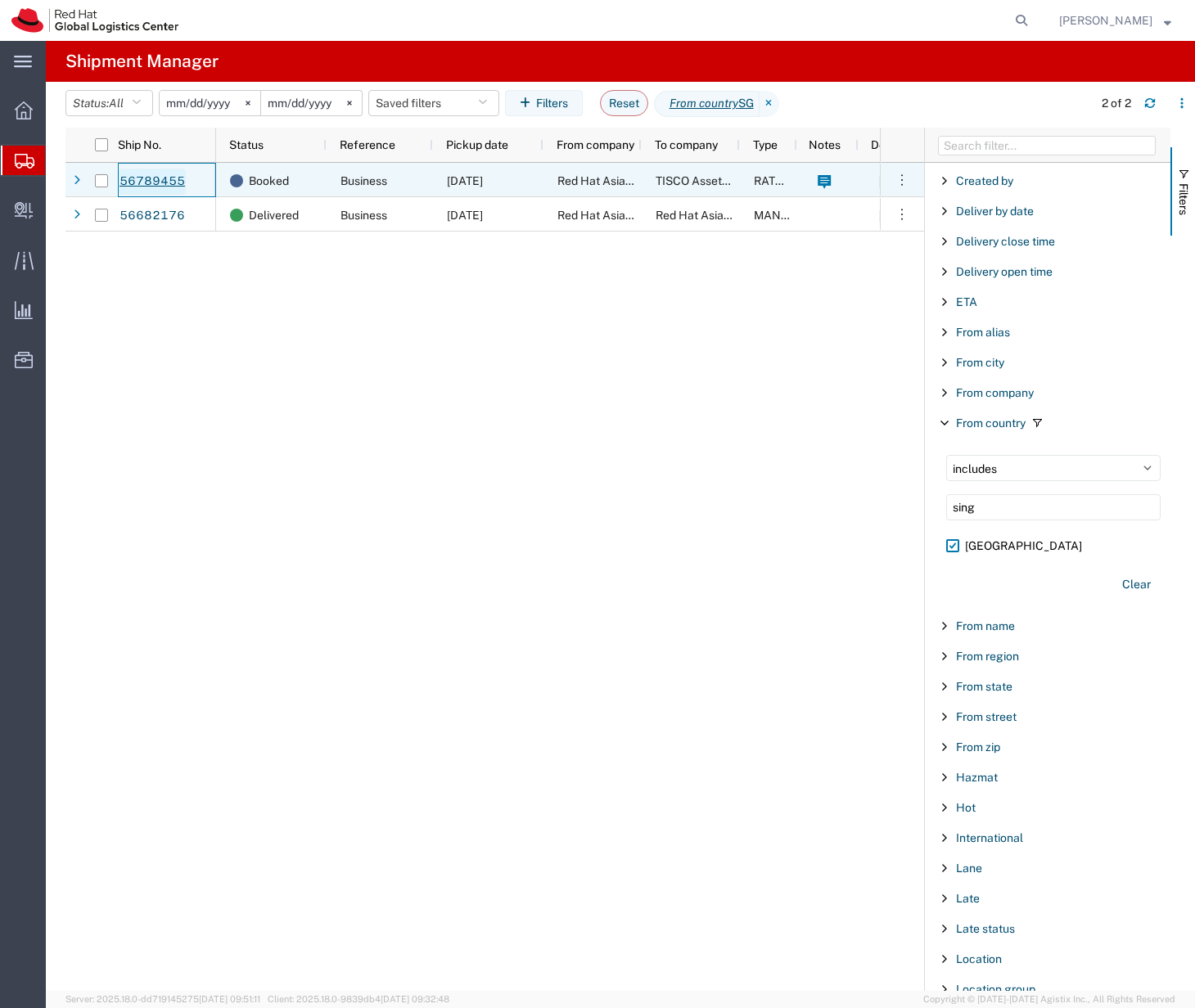
click at [153, 180] on link "56789455" at bounding box center [152, 181] width 67 height 26
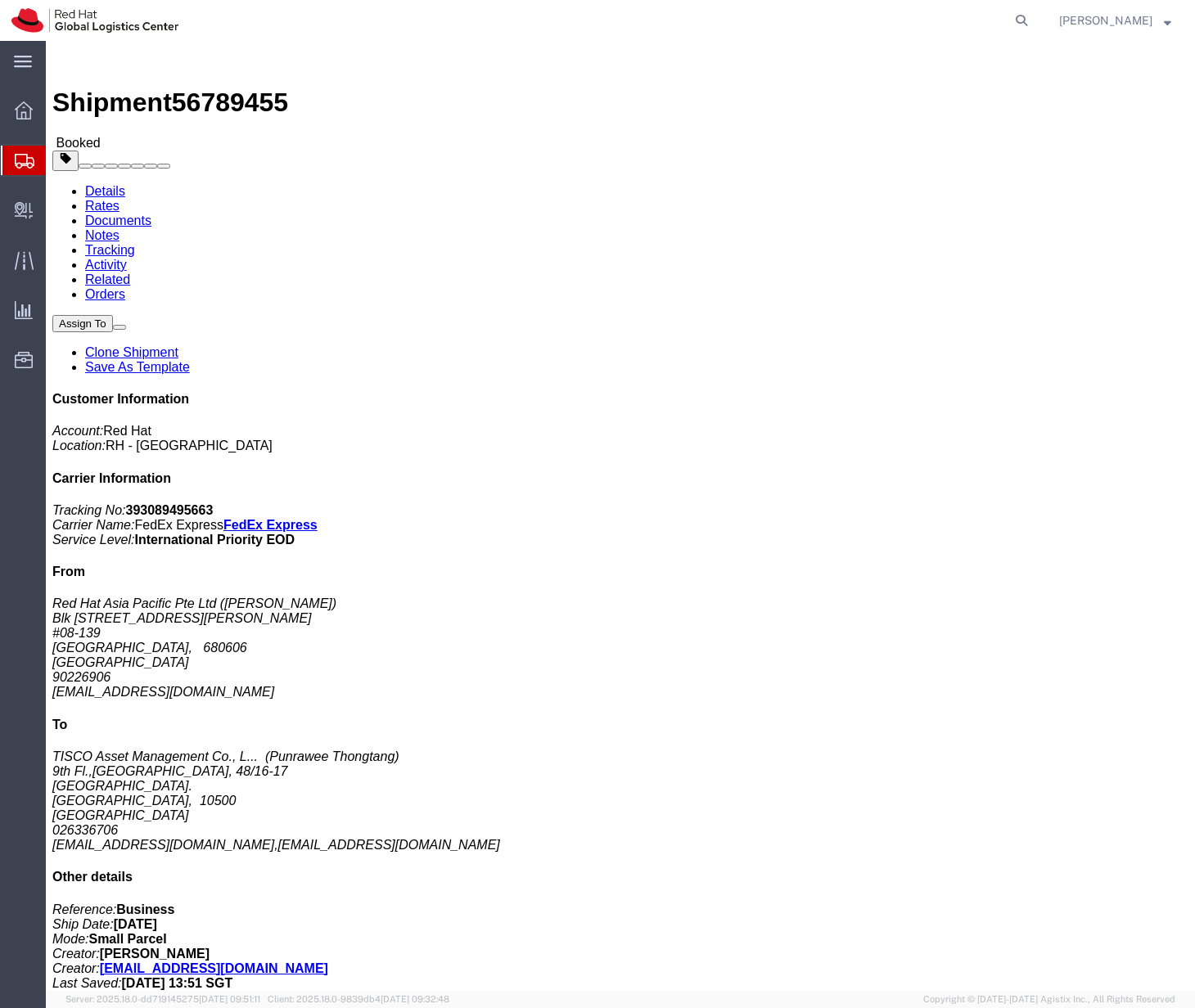
click img
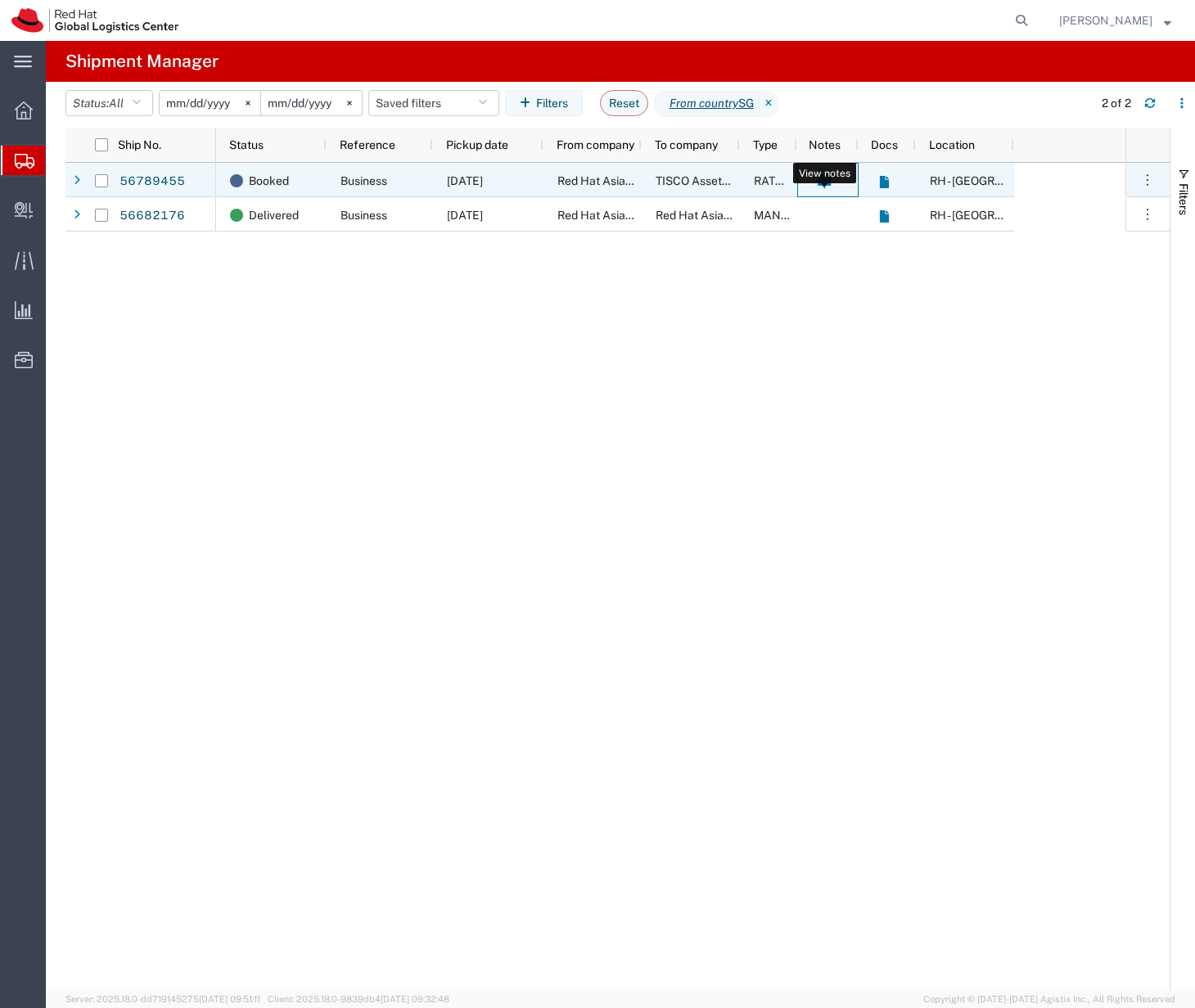
click at [823, 182] on icon at bounding box center [824, 182] width 13 height 14
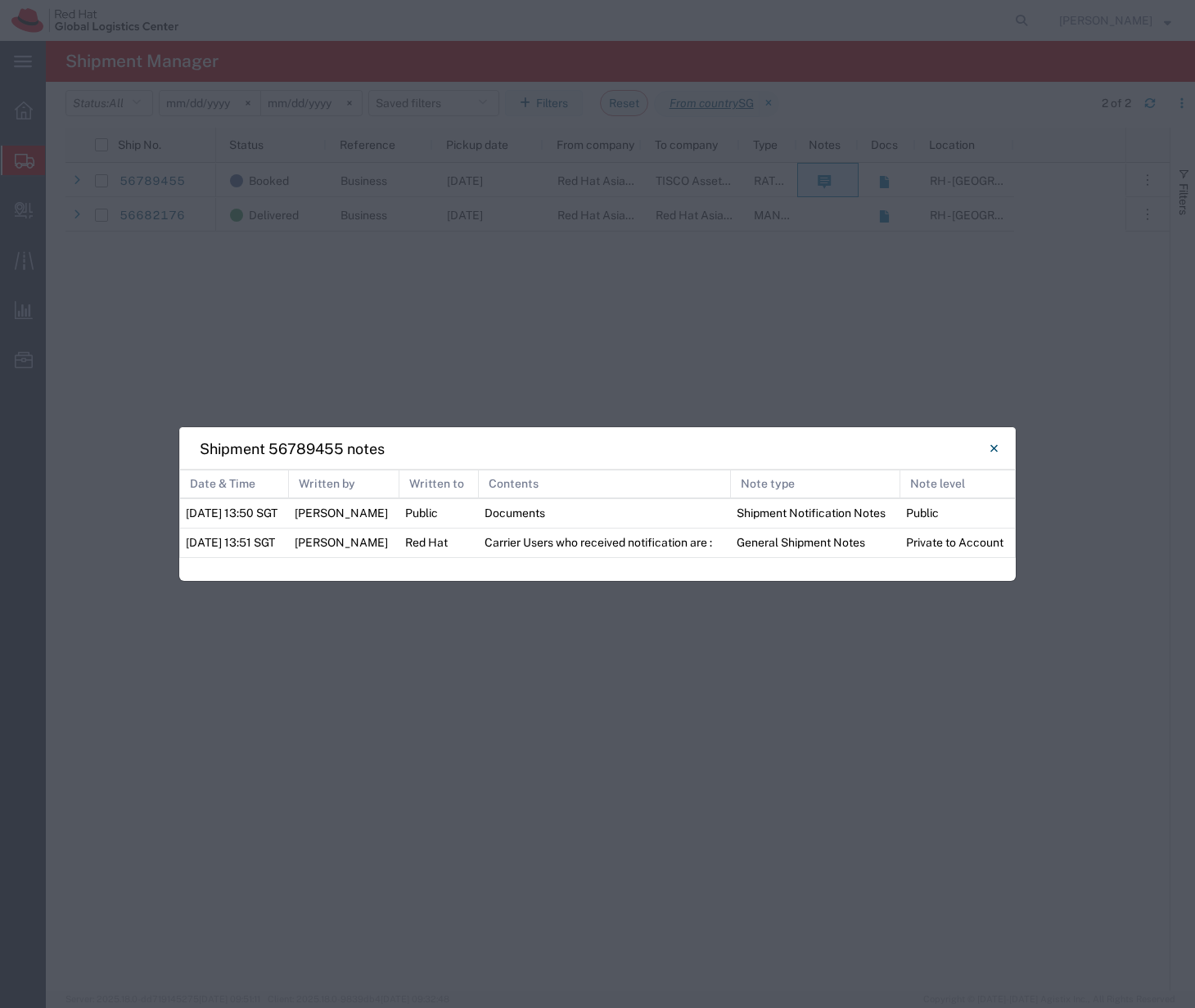
click at [728, 321] on div "Shipment 56789455 notes Date & Time Written by Written to Contents Note type No…" at bounding box center [598, 504] width 1195 height 1008
click at [993, 452] on icon "Close" at bounding box center [994, 448] width 7 height 20
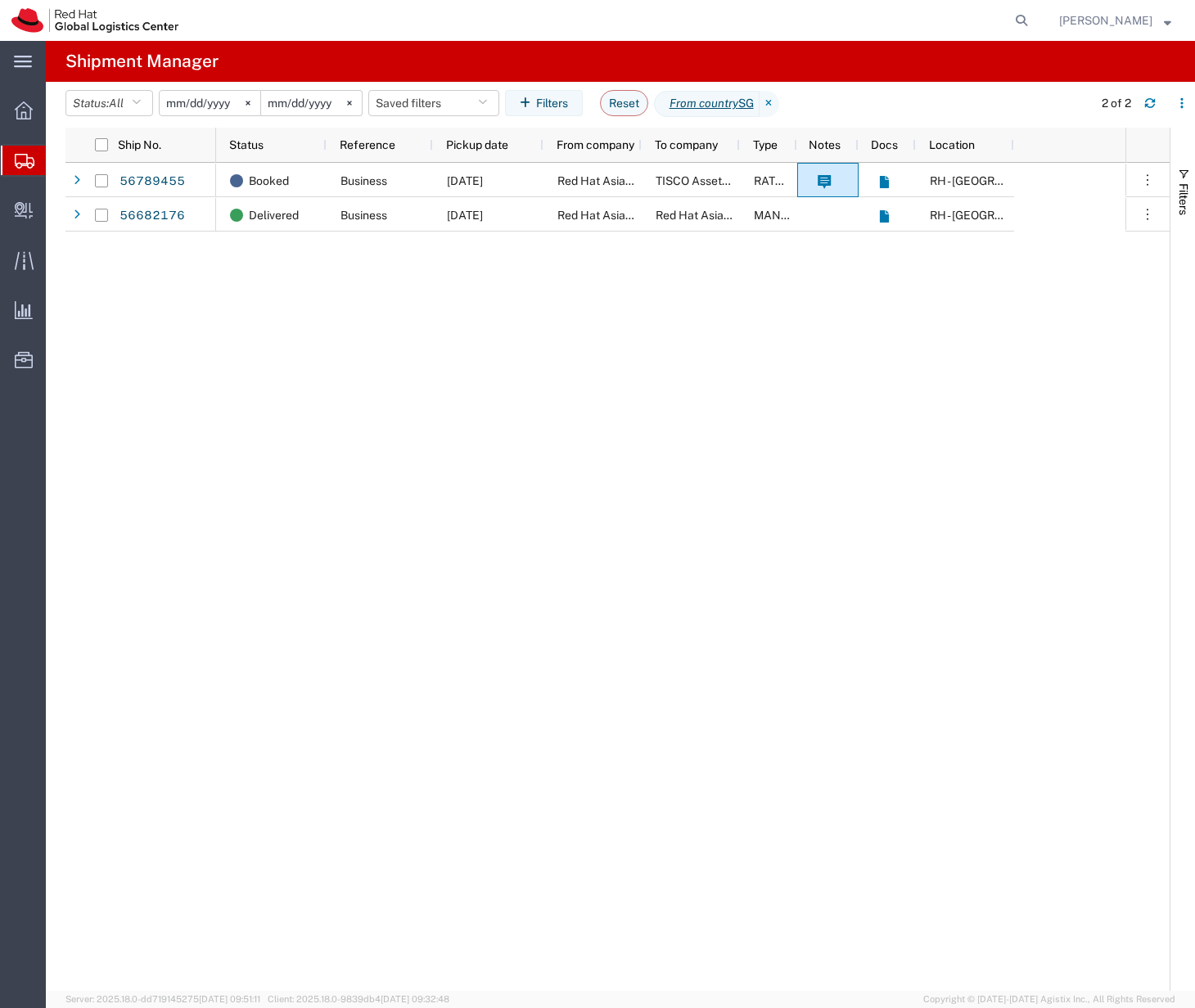
click at [216, 100] on input "[DATE]" at bounding box center [210, 102] width 100 height 24
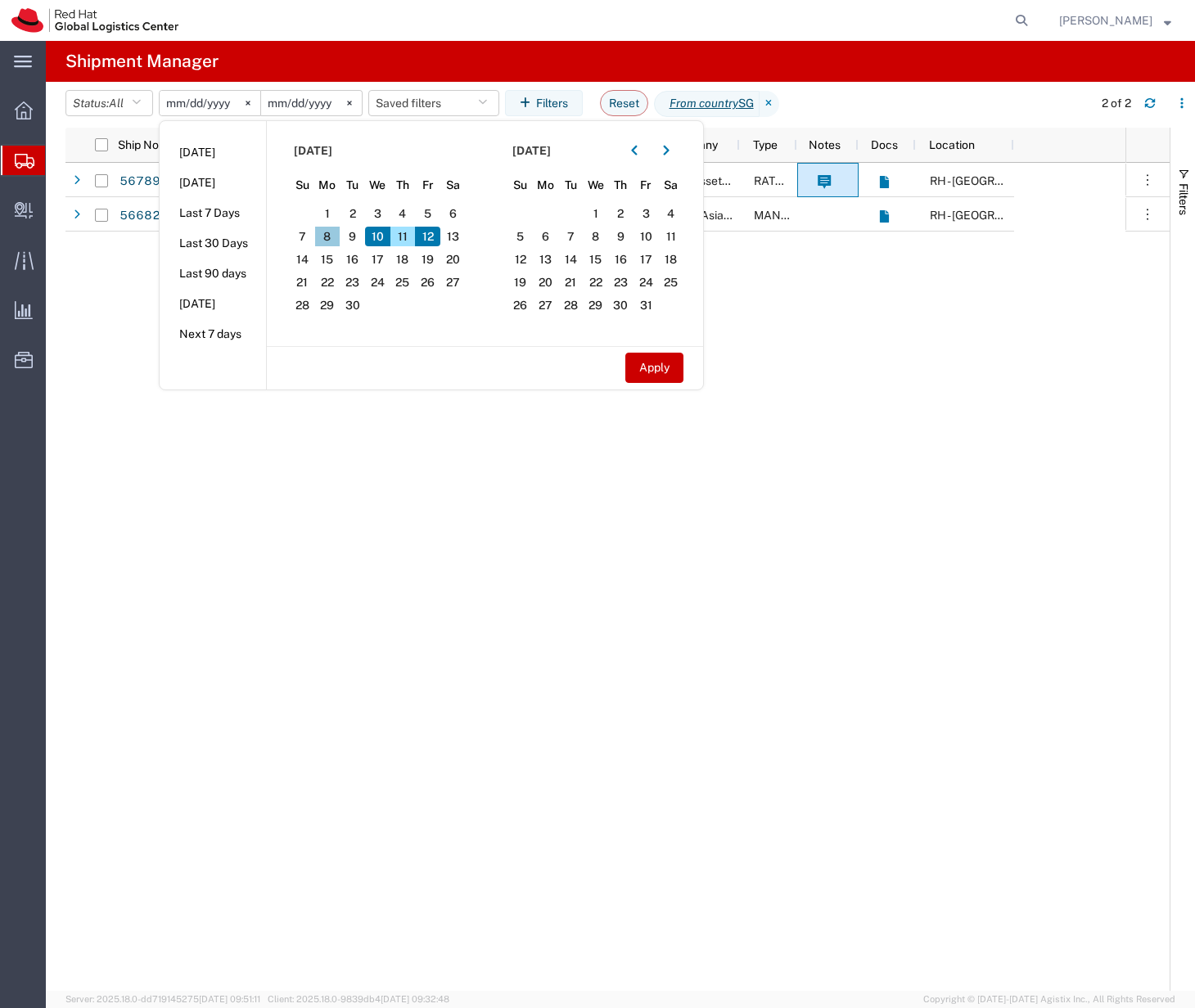
click at [329, 236] on span "8" at bounding box center [327, 237] width 25 height 20
click at [138, 302] on div "56789455 56682176 Booked Business [DATE] Red Hat Asia Pacific Pte Ltd TISCO Ass…" at bounding box center [617, 577] width 1104 height 828
